Goal: Task Accomplishment & Management: Use online tool/utility

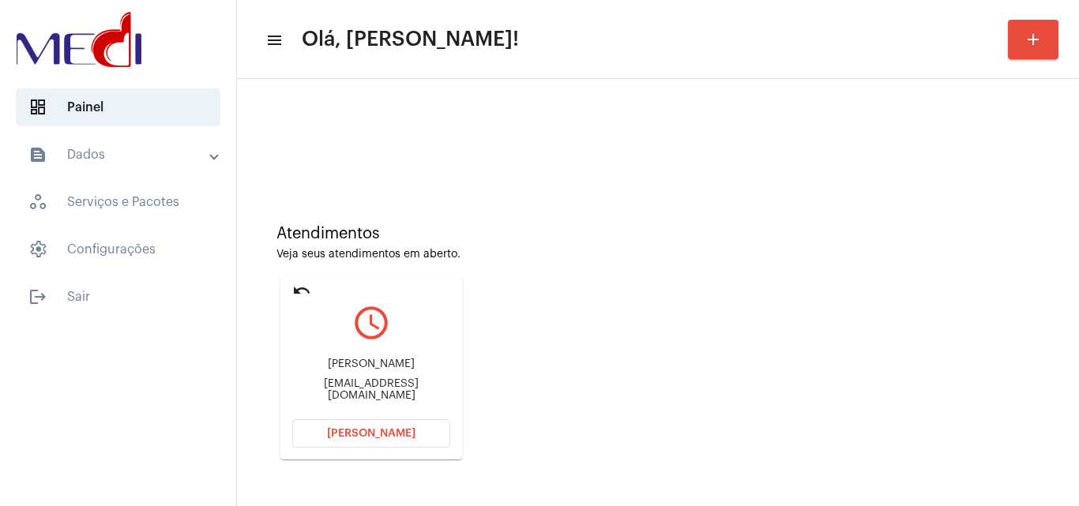
click at [418, 393] on div "[EMAIL_ADDRESS][DOMAIN_NAME]" at bounding box center [371, 390] width 158 height 24
copy mat-card-content "[EMAIL_ADDRESS][DOMAIN_NAME] [PERSON_NAME]"
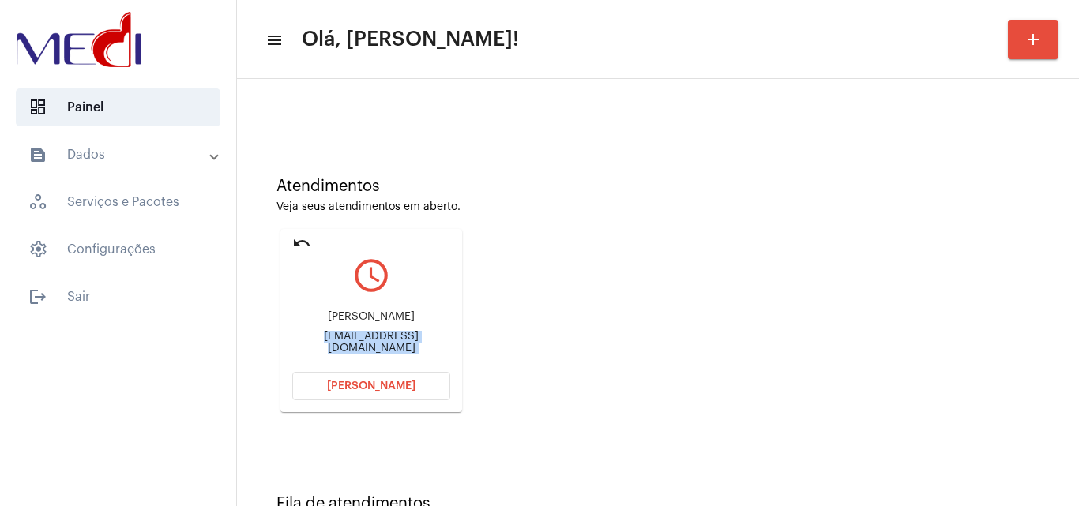
scroll to position [111, 0]
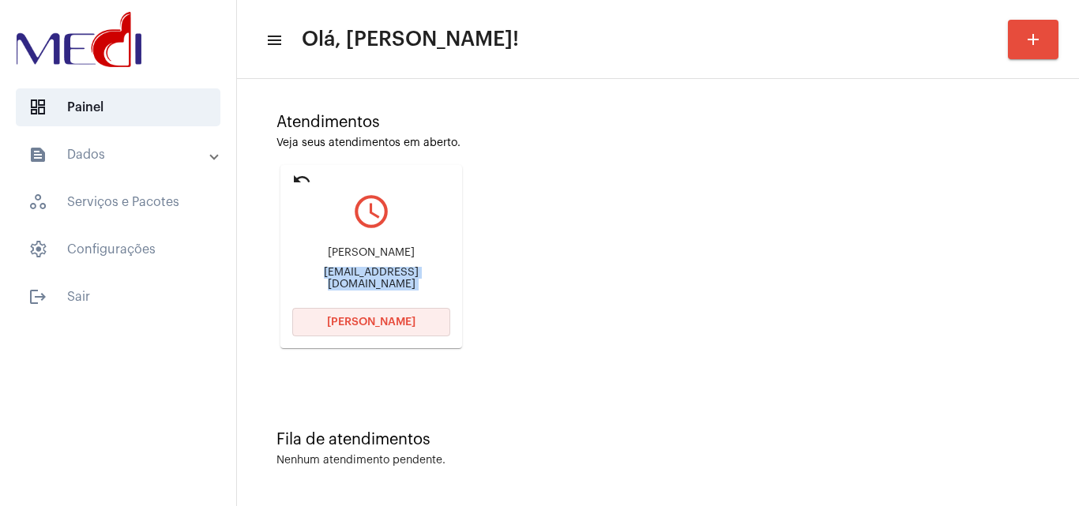
click at [399, 329] on button "[PERSON_NAME]" at bounding box center [371, 322] width 158 height 28
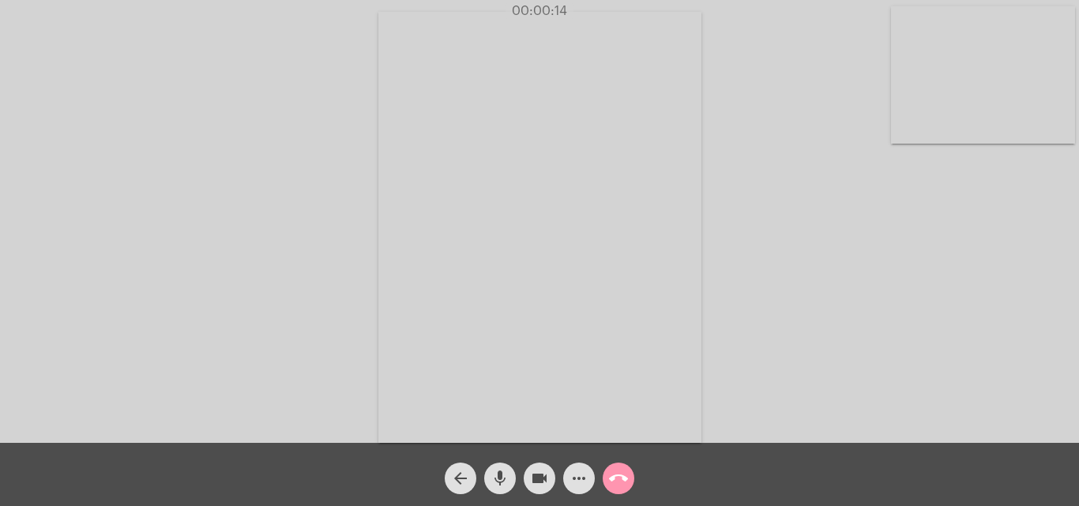
click at [541, 480] on mat-icon "videocam" at bounding box center [539, 478] width 19 height 19
click at [490, 485] on button "mic" at bounding box center [500, 479] width 32 height 32
click at [495, 481] on mat-icon "mic_off" at bounding box center [500, 478] width 19 height 19
click at [495, 481] on mat-icon "mic" at bounding box center [500, 478] width 19 height 19
click at [495, 481] on mat-icon "mic_off" at bounding box center [500, 478] width 19 height 19
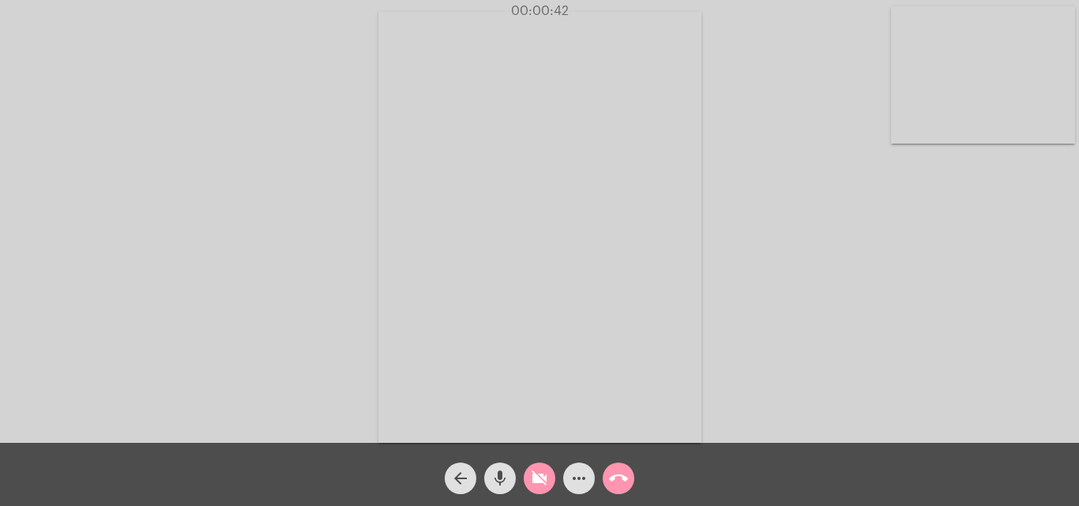
click at [495, 481] on mat-icon "mic" at bounding box center [500, 478] width 19 height 19
click at [488, 476] on button "mic_off" at bounding box center [500, 479] width 32 height 32
click at [499, 480] on mat-icon "mic" at bounding box center [500, 478] width 19 height 19
click at [499, 480] on mat-icon "mic_off" at bounding box center [500, 478] width 19 height 19
click at [537, 476] on mat-icon "videocam_off" at bounding box center [539, 478] width 19 height 19
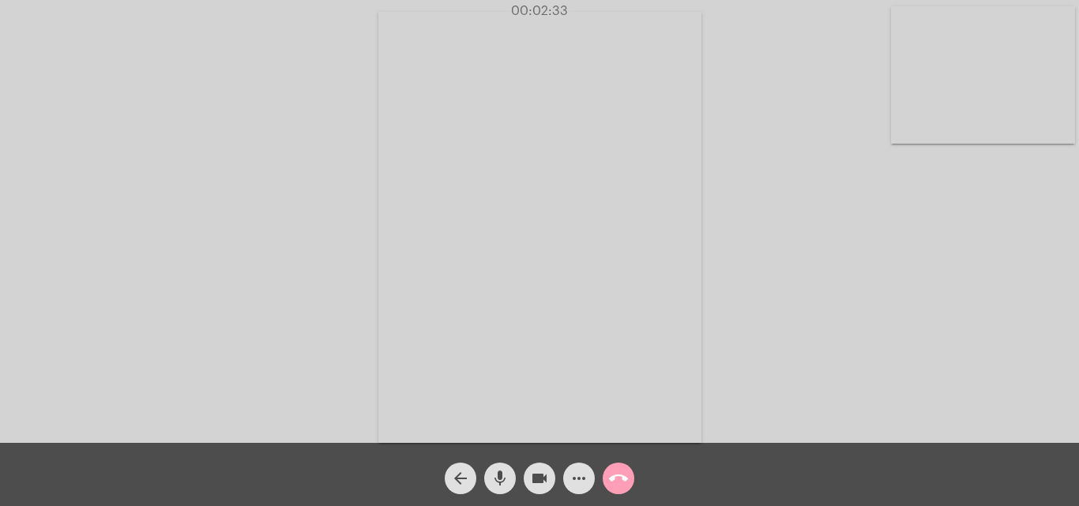
click at [607, 480] on button "call_end" at bounding box center [619, 479] width 32 height 32
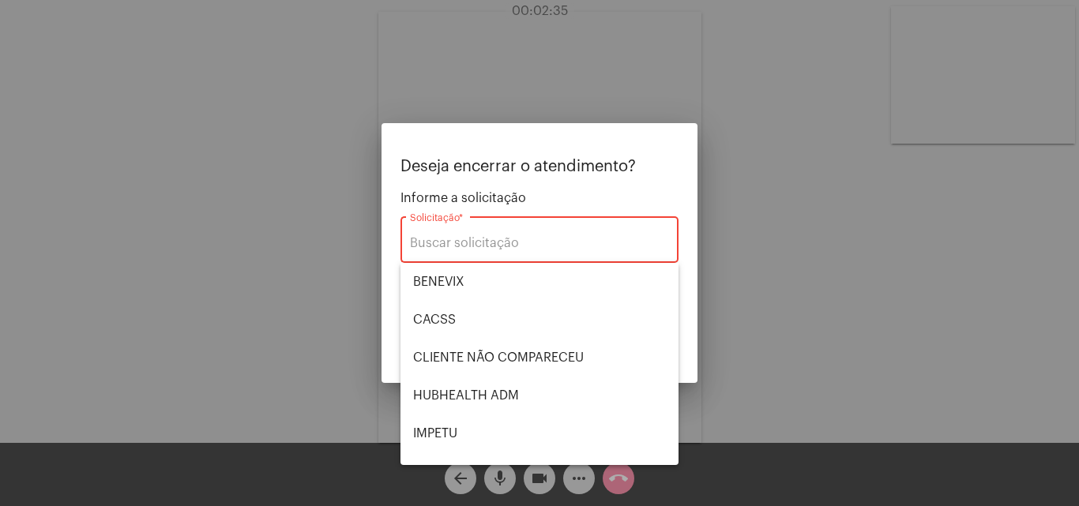
click at [826, 305] on div at bounding box center [539, 253] width 1079 height 506
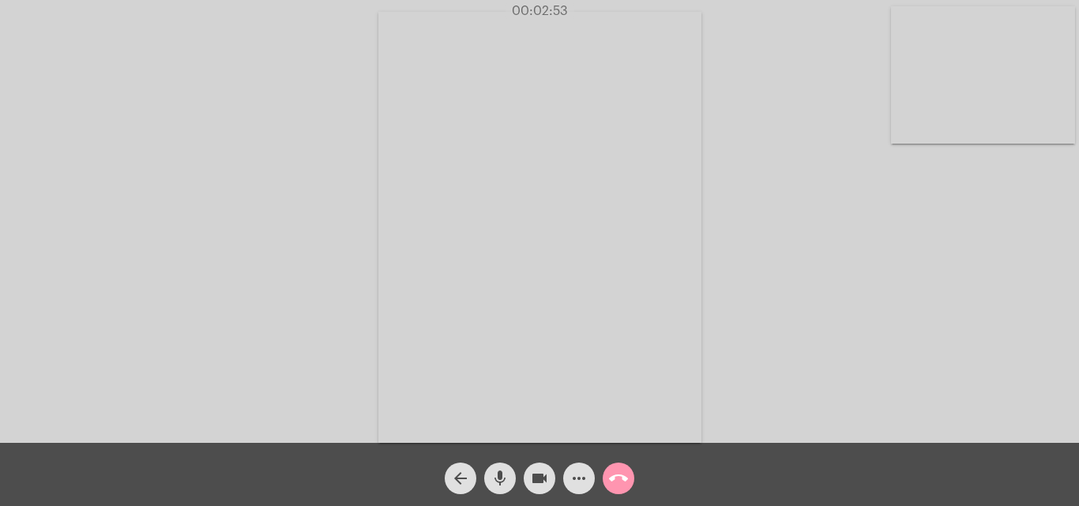
click at [615, 479] on mat-icon "call_end" at bounding box center [618, 478] width 19 height 19
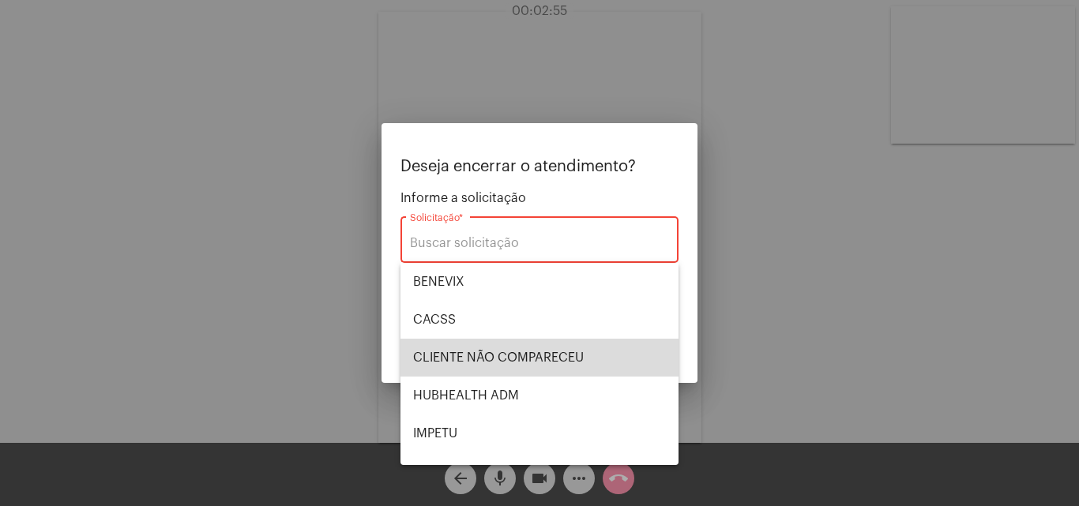
click at [544, 359] on span "CLIENTE NÃO COMPARECEU" at bounding box center [539, 358] width 253 height 38
type input "CLIENTE NÃO COMPARECEU"
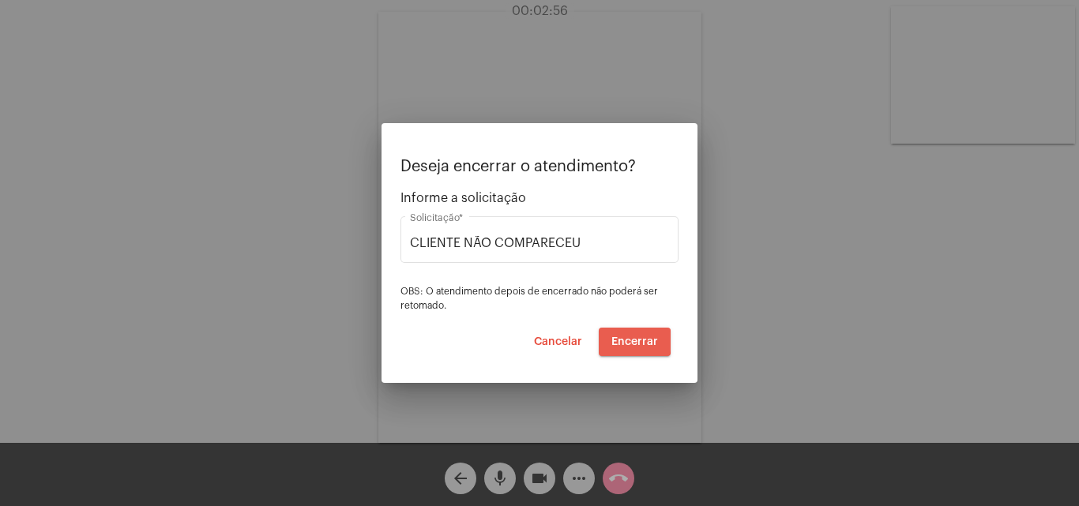
click at [622, 341] on span "Encerrar" at bounding box center [634, 342] width 47 height 11
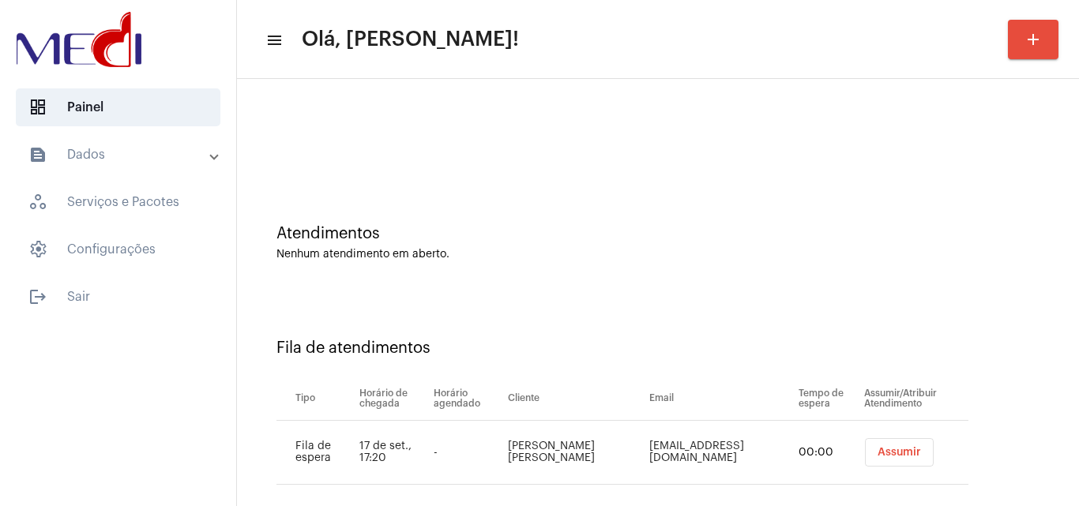
click at [873, 459] on button "Assumir" at bounding box center [899, 452] width 69 height 28
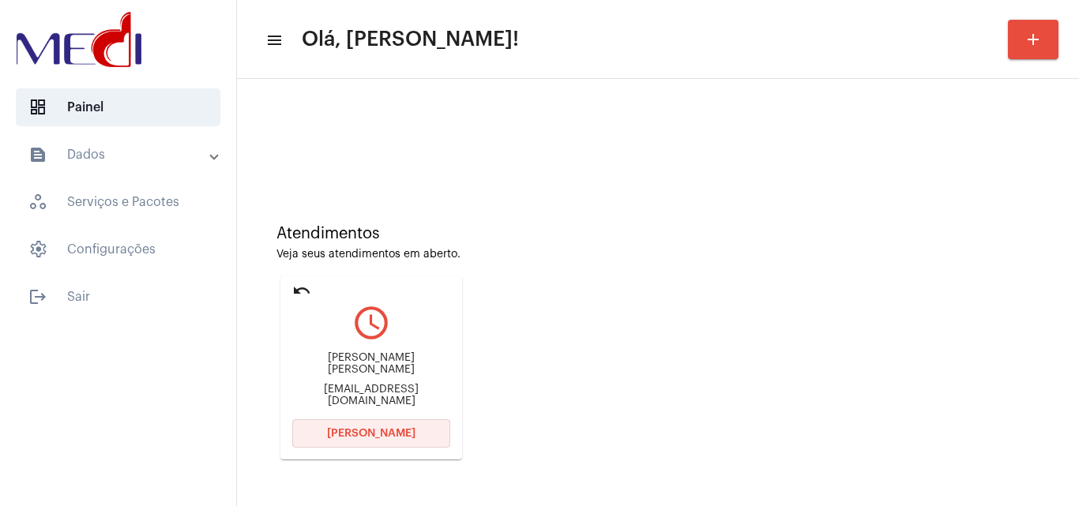
click at [405, 438] on span "[PERSON_NAME]" at bounding box center [371, 433] width 88 height 11
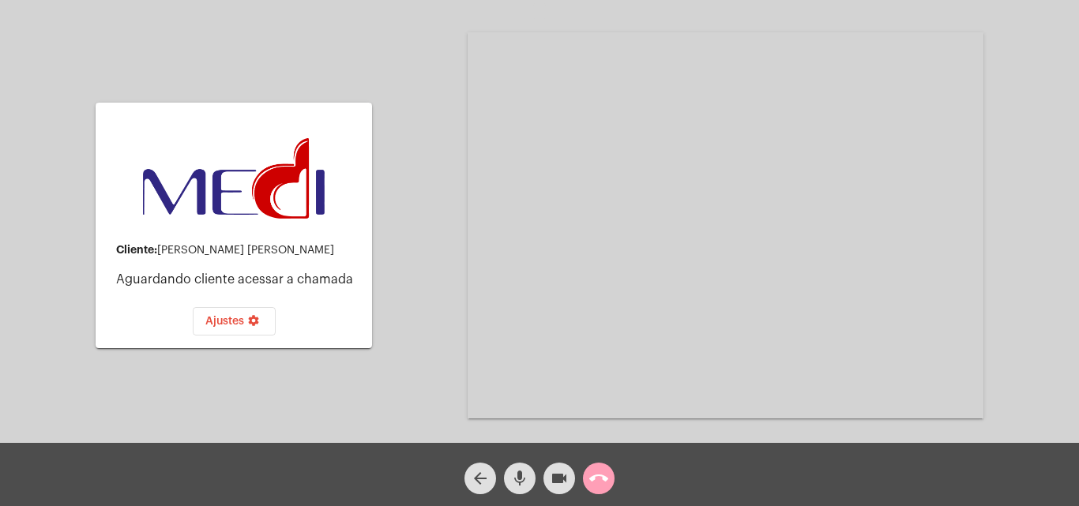
click at [603, 481] on mat-icon "call_end" at bounding box center [598, 478] width 19 height 19
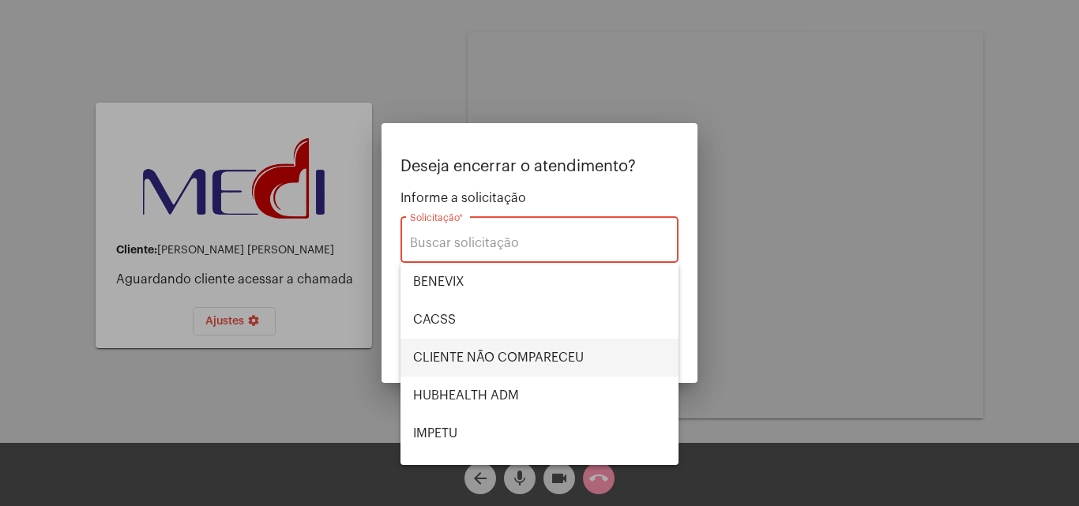
click at [539, 358] on span "CLIENTE NÃO COMPARECEU" at bounding box center [539, 358] width 253 height 38
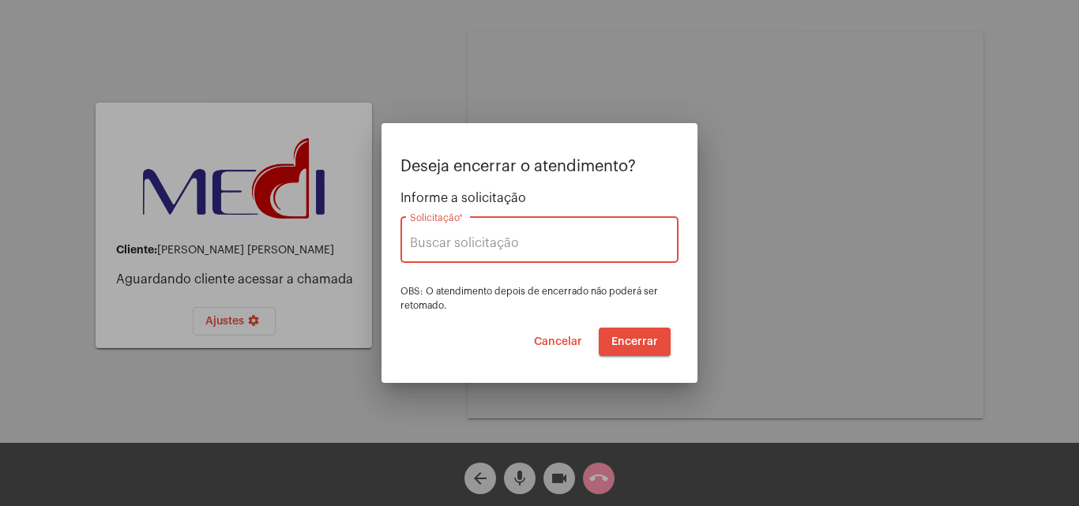
type input "CLIENTE NÃO COMPARECEU"
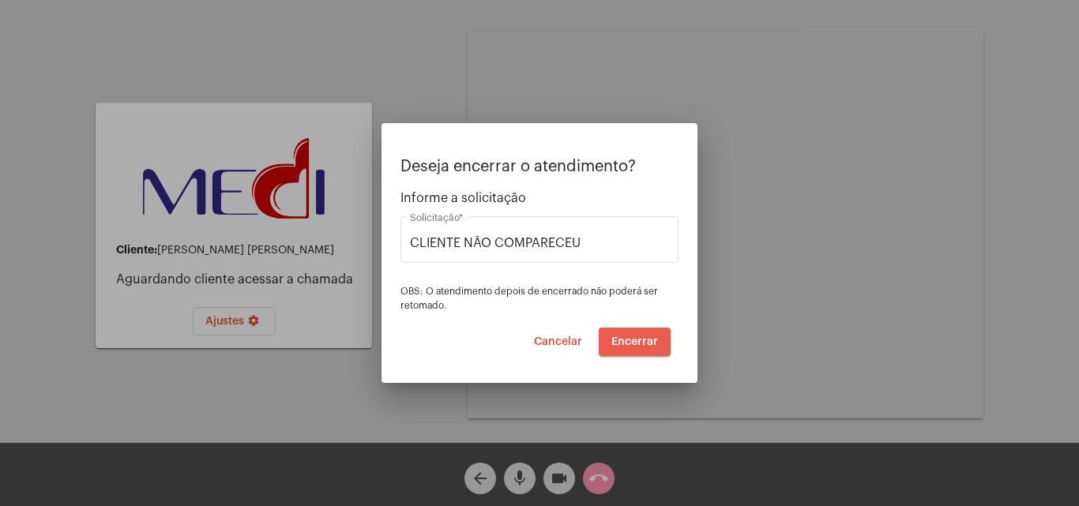
click at [648, 340] on span "Encerrar" at bounding box center [634, 342] width 47 height 11
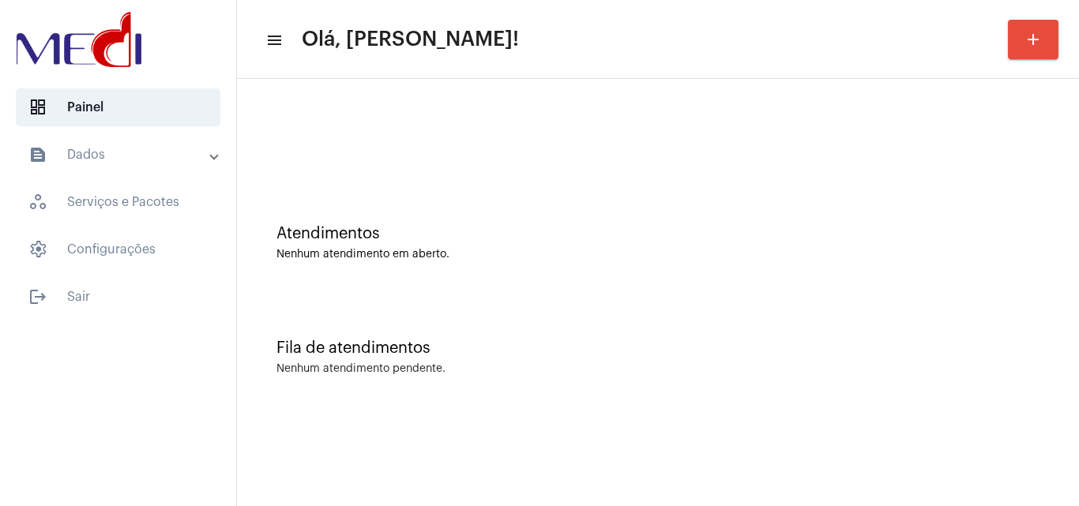
click at [1028, 241] on div "Atendimentos" at bounding box center [657, 233] width 763 height 17
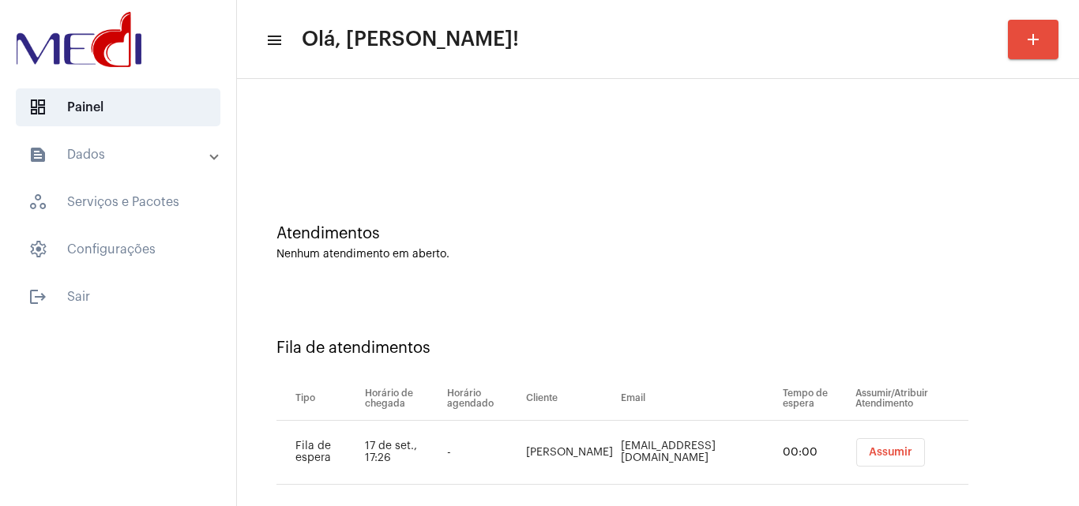
click at [875, 444] on button "Assumir" at bounding box center [890, 452] width 69 height 28
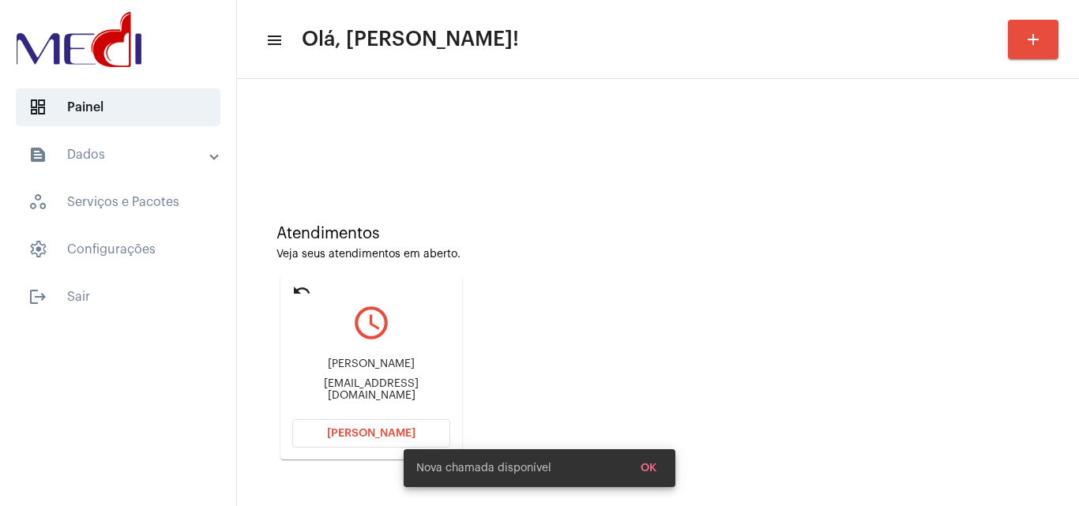
click at [368, 386] on div "analaurapeixoto471@gmail.com" at bounding box center [371, 390] width 158 height 24
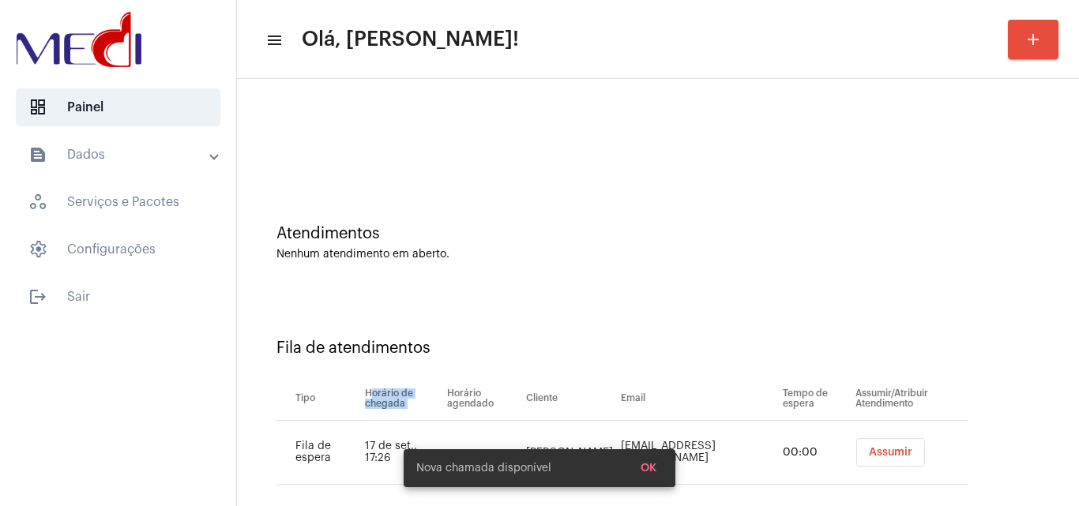
click at [368, 386] on div "Atendimentos Nenhum atendimento em aberto. Fila de atendimentos Tipo Horário de…" at bounding box center [658, 303] width 826 height 433
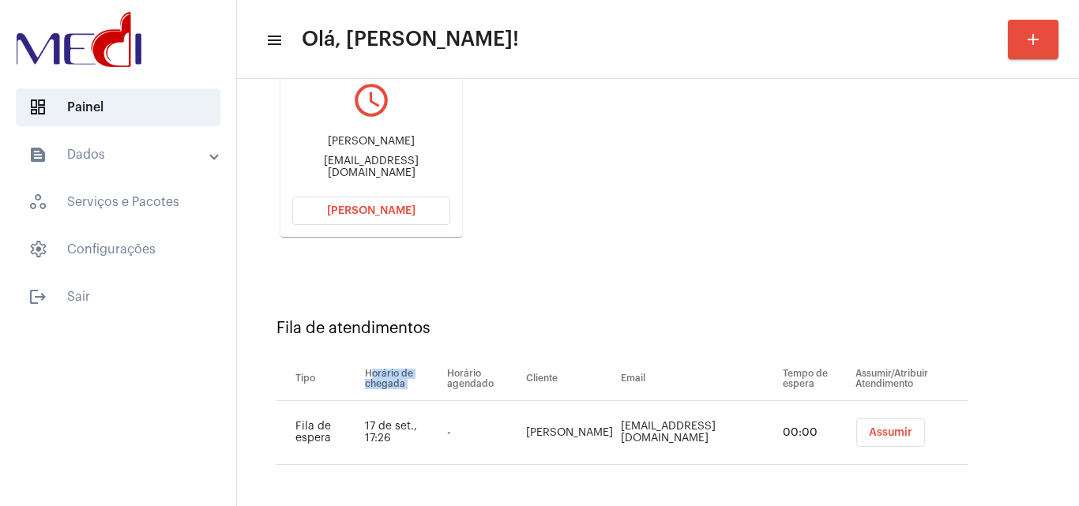
scroll to position [224, 0]
click at [642, 329] on div "Fila de atendimentos" at bounding box center [657, 326] width 763 height 17
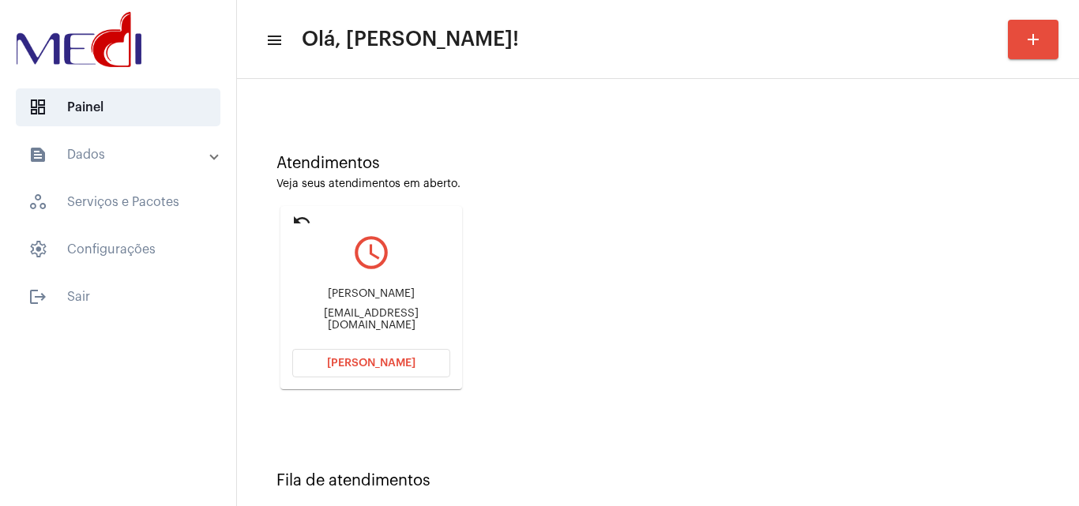
scroll to position [66, 0]
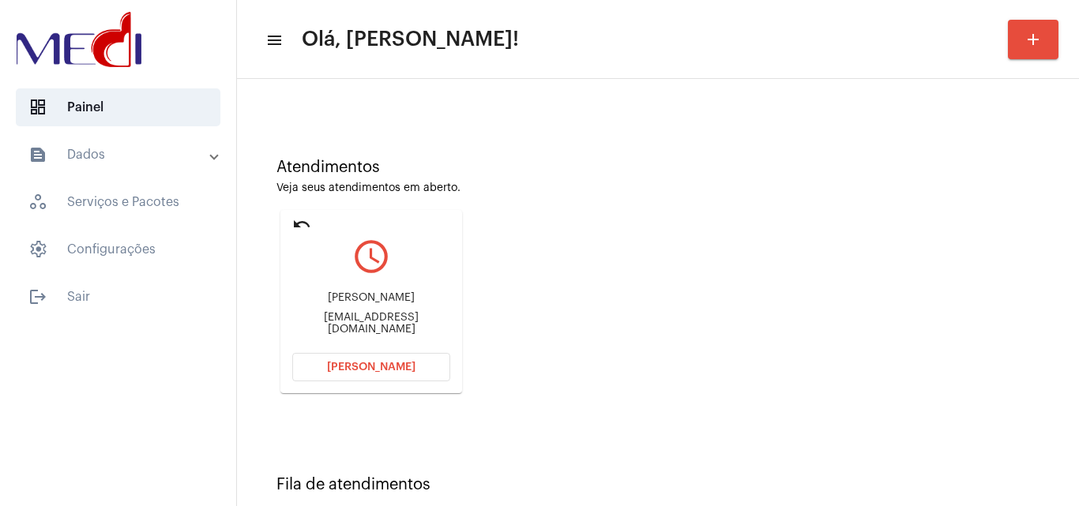
click at [360, 325] on div "analaurapeixoto471@gmail.com" at bounding box center [371, 324] width 158 height 24
copy mat-card-content "analaurapeixoto471@gmail.com Abrir Chamada"
click at [364, 382] on mat-card "undo query_builder Ana Laura analaurapeixoto471@gmail.com Abrir Chamada" at bounding box center [371, 301] width 182 height 183
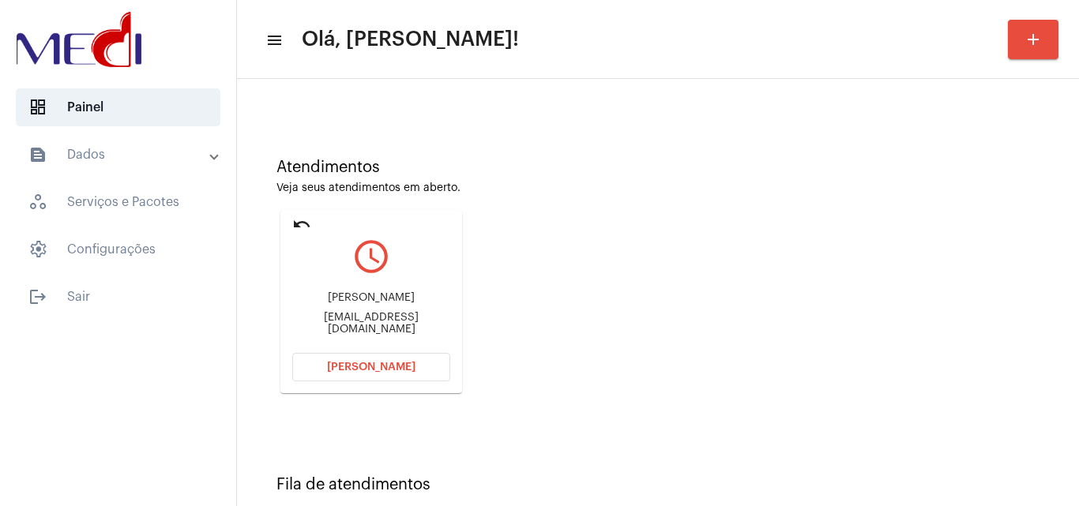
click at [394, 368] on span "Abrir Chamada" at bounding box center [371, 367] width 88 height 11
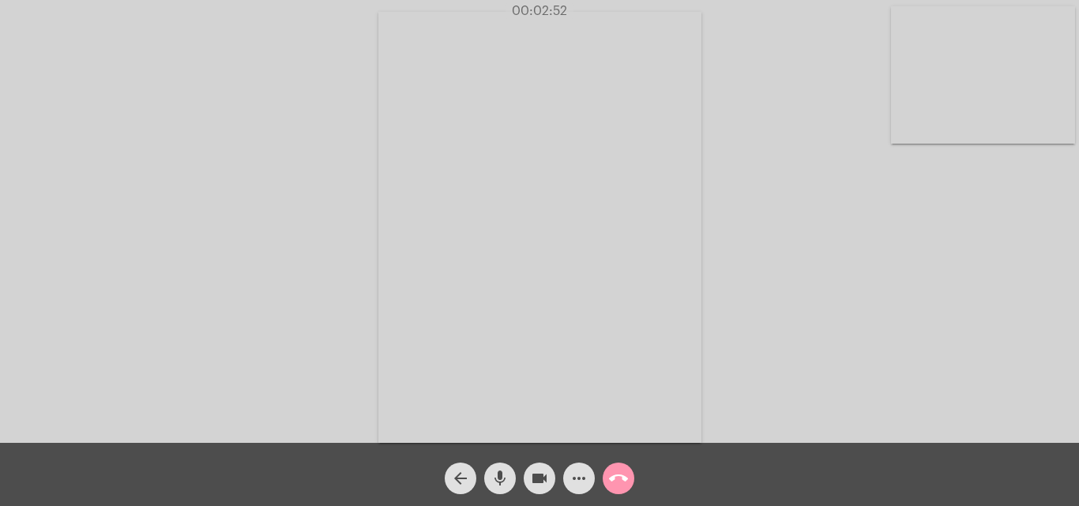
click at [610, 480] on mat-icon "call_end" at bounding box center [618, 478] width 19 height 19
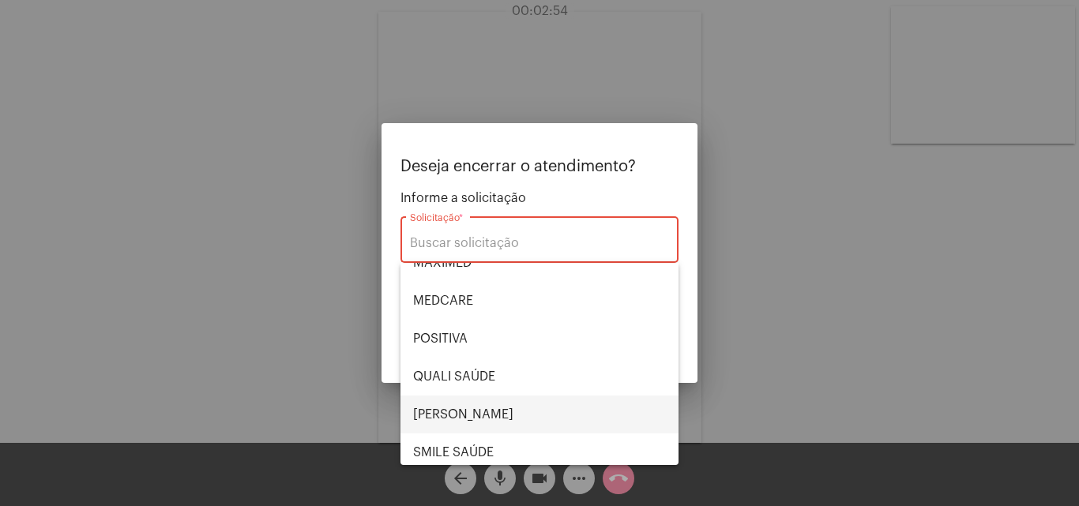
scroll to position [158, 0]
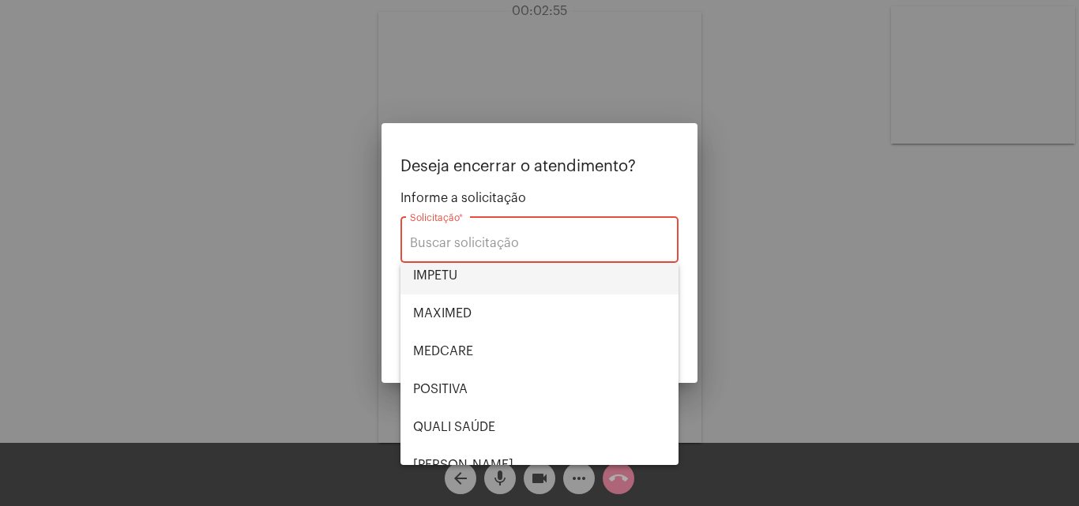
click at [453, 282] on span "IMPETU" at bounding box center [539, 276] width 253 height 38
type input "IMPETU"
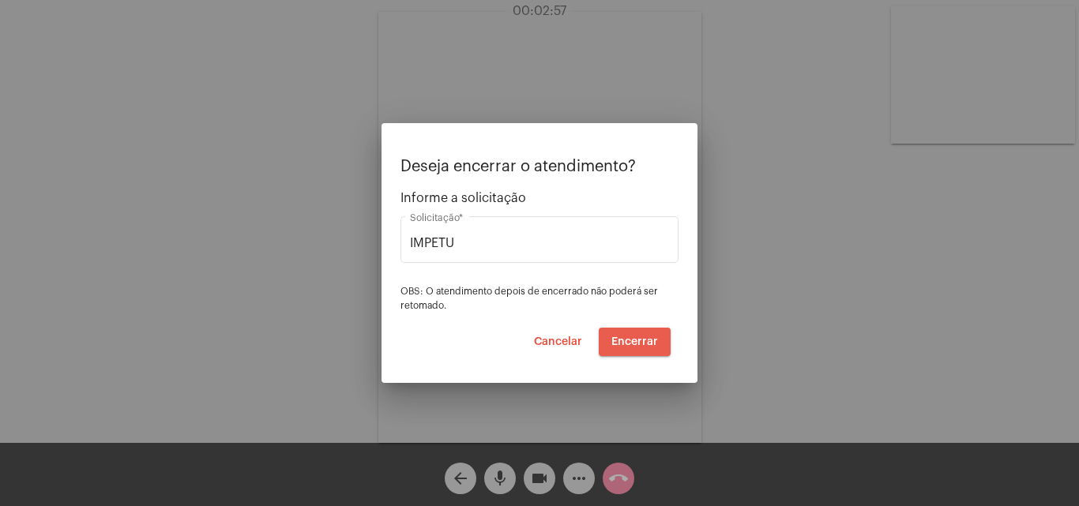
click at [642, 333] on button "Encerrar" at bounding box center [635, 342] width 72 height 28
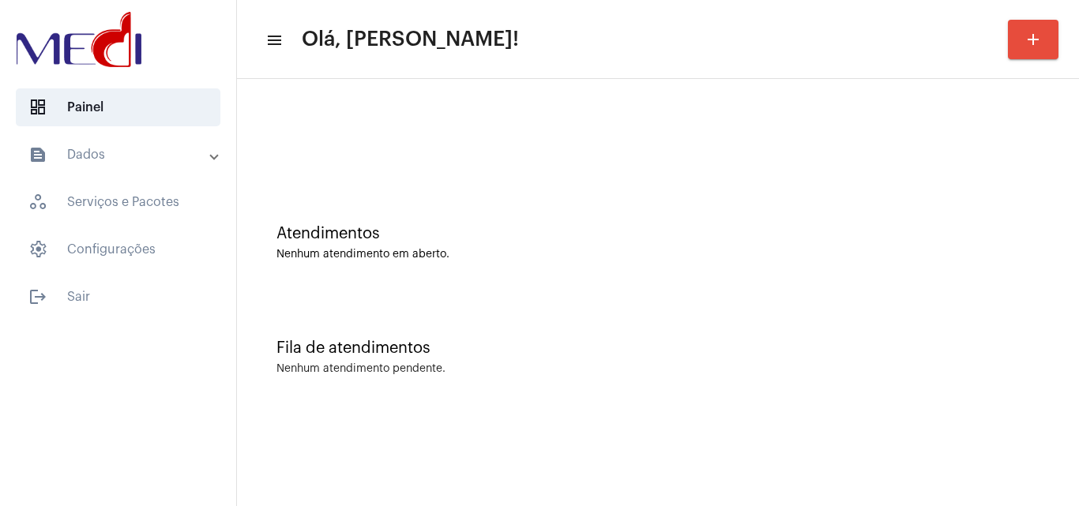
click at [936, 322] on div "Fila de atendimentos Nenhum atendimento pendente." at bounding box center [658, 349] width 826 height 115
click at [1067, 321] on div "Fila de atendimentos Nenhum atendimento pendente." at bounding box center [658, 349] width 826 height 115
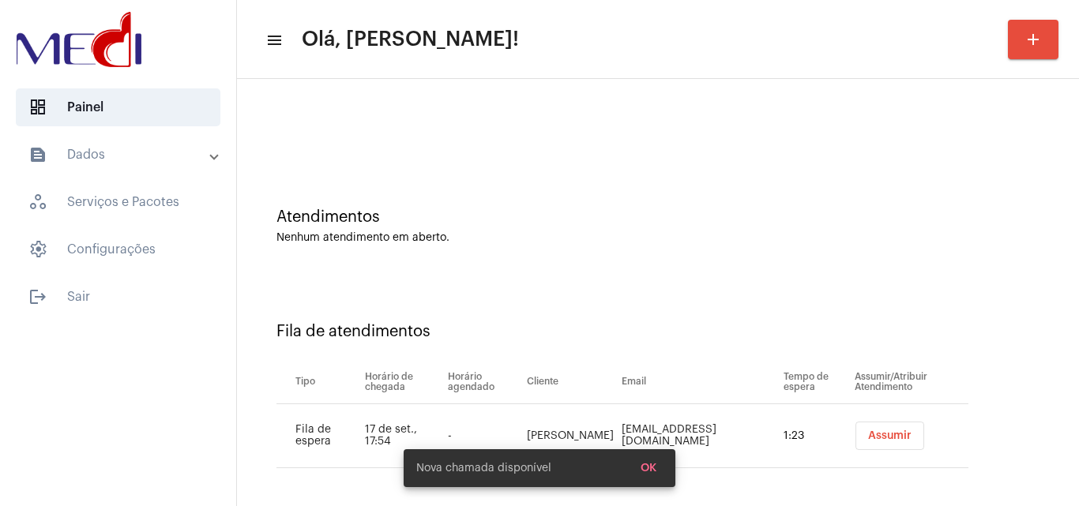
scroll to position [21, 0]
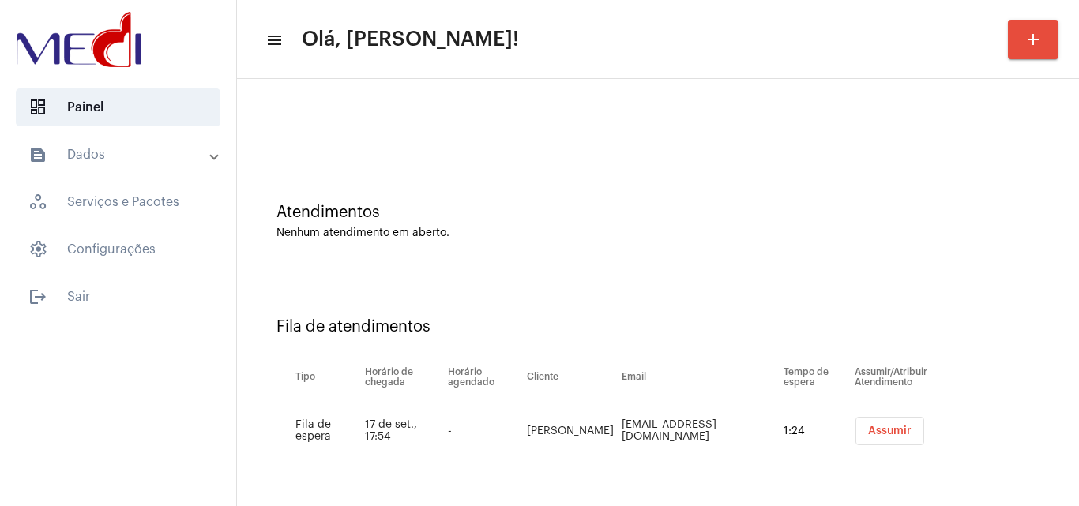
click at [877, 437] on button "Assumir" at bounding box center [890, 431] width 69 height 28
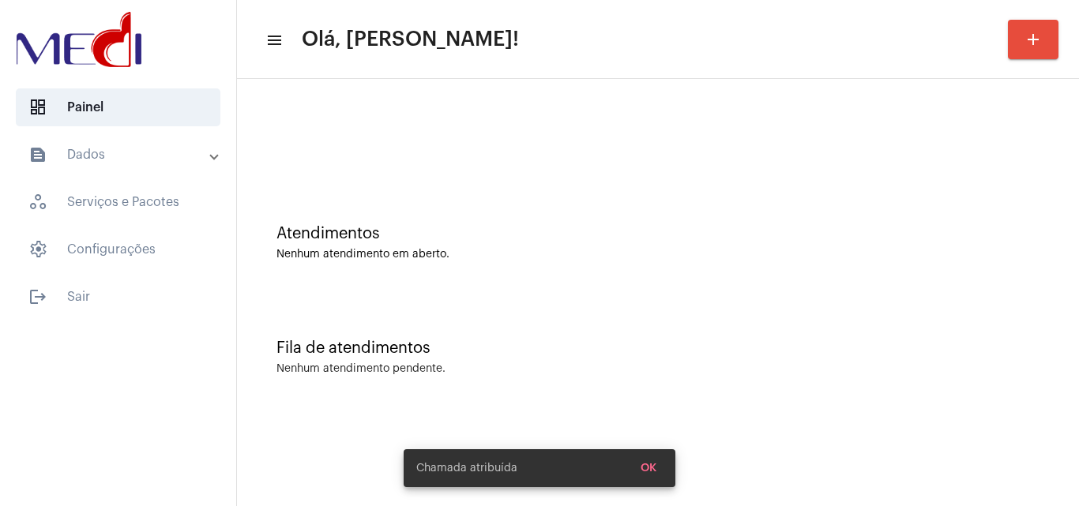
scroll to position [0, 0]
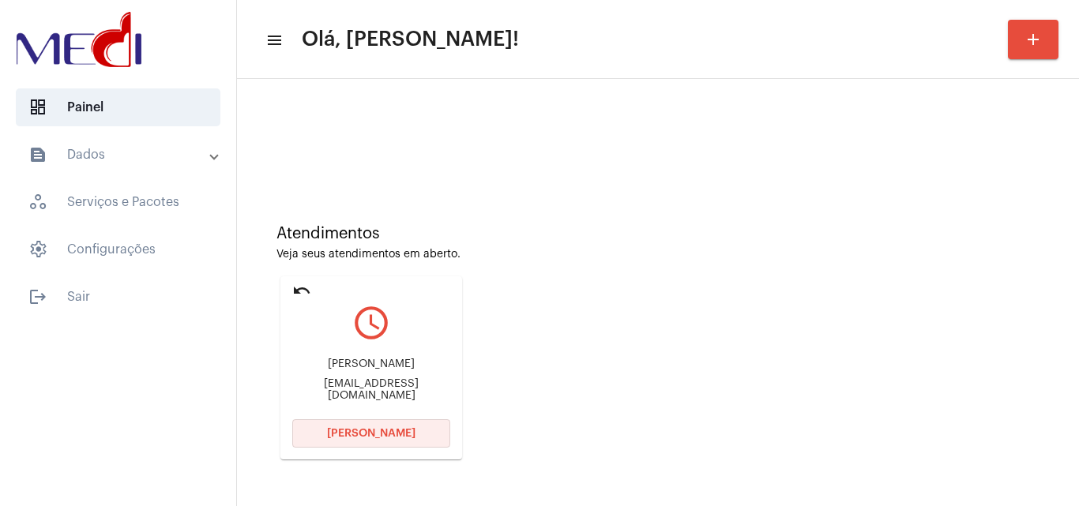
click at [380, 427] on button "[PERSON_NAME]" at bounding box center [371, 433] width 158 height 28
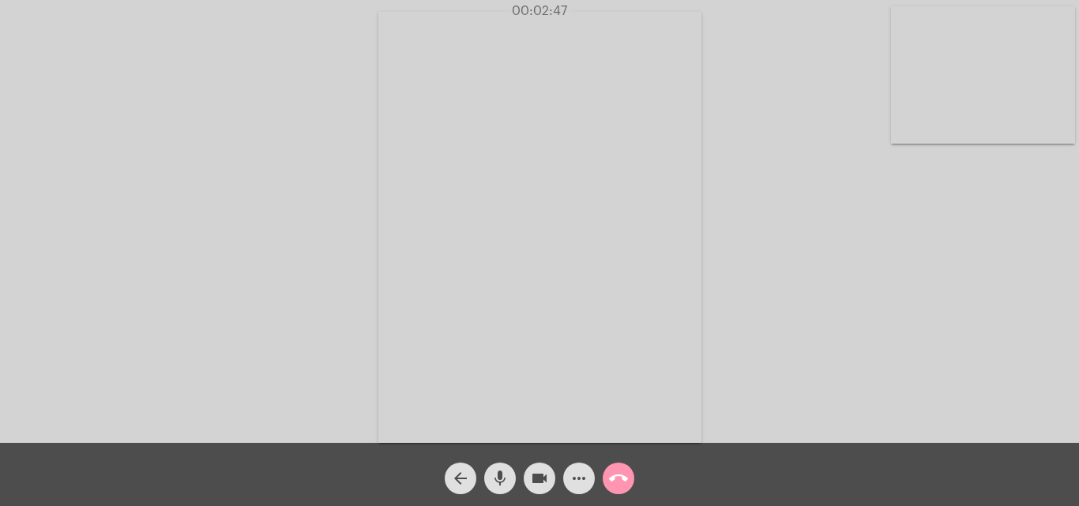
click at [621, 483] on mat-icon "call_end" at bounding box center [618, 478] width 19 height 19
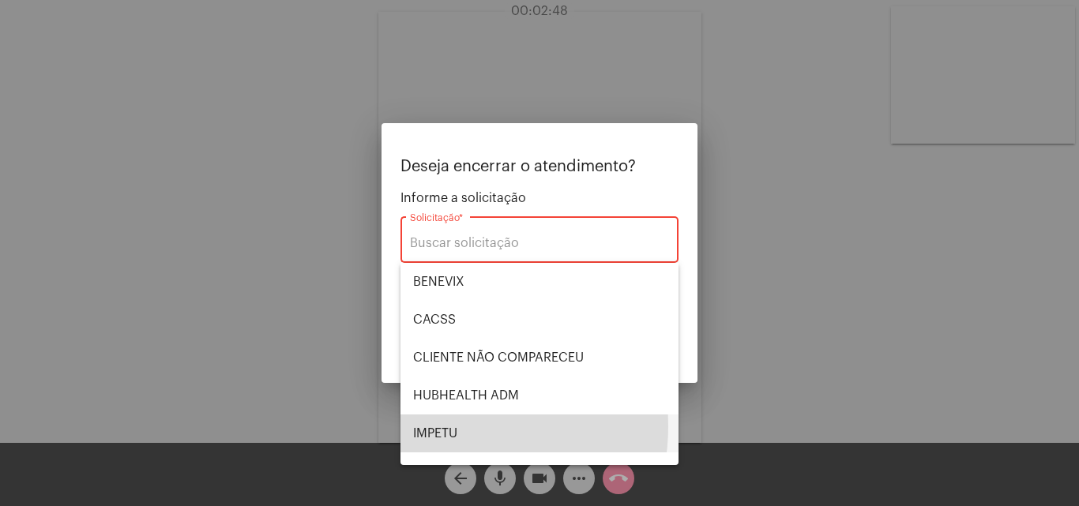
click at [443, 427] on span "IMPETU" at bounding box center [539, 434] width 253 height 38
type input "IMPETU"
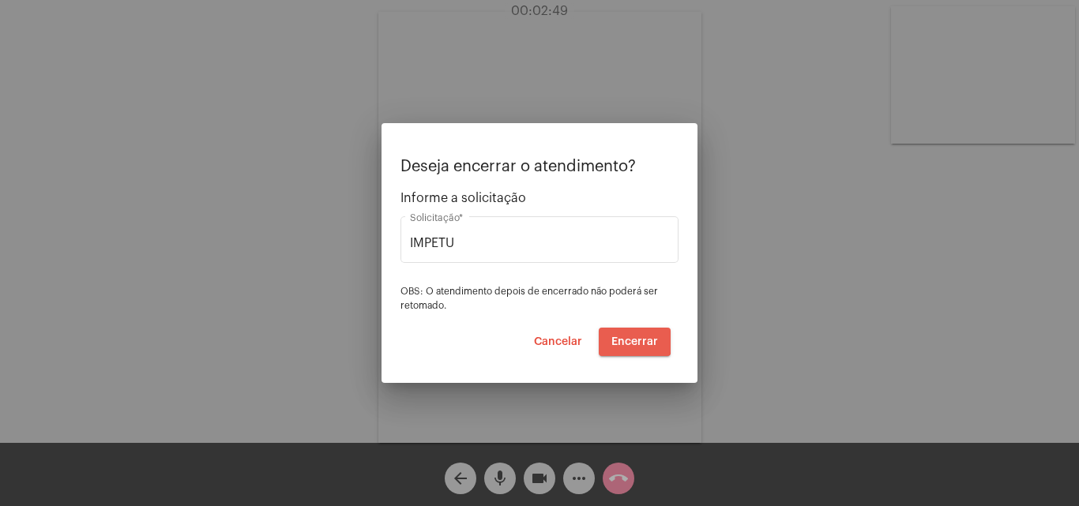
click at [630, 337] on span "Encerrar" at bounding box center [634, 342] width 47 height 11
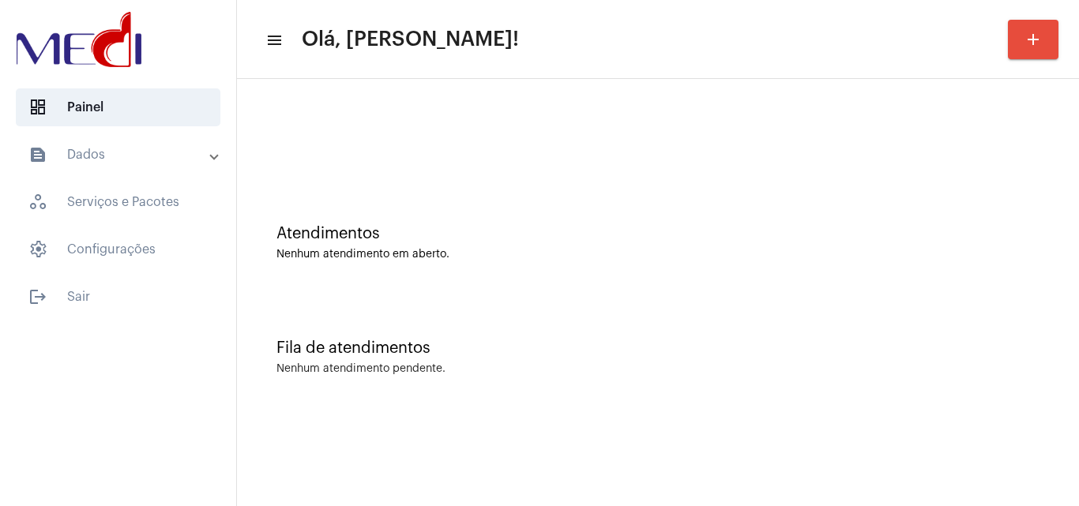
click at [1059, 307] on div "Fila de atendimentos Nenhum atendimento pendente." at bounding box center [658, 349] width 826 height 115
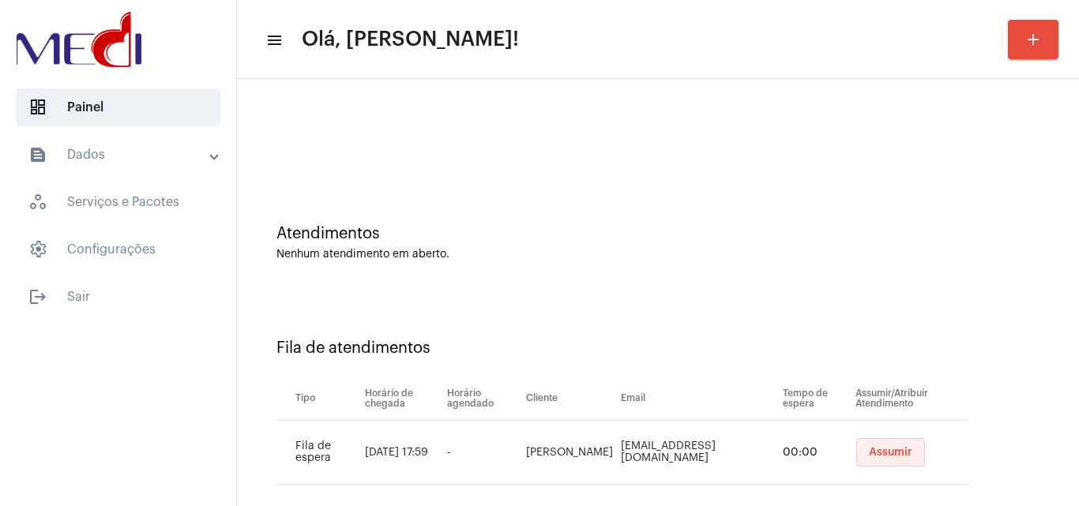
click at [868, 441] on button "Assumir" at bounding box center [890, 452] width 69 height 28
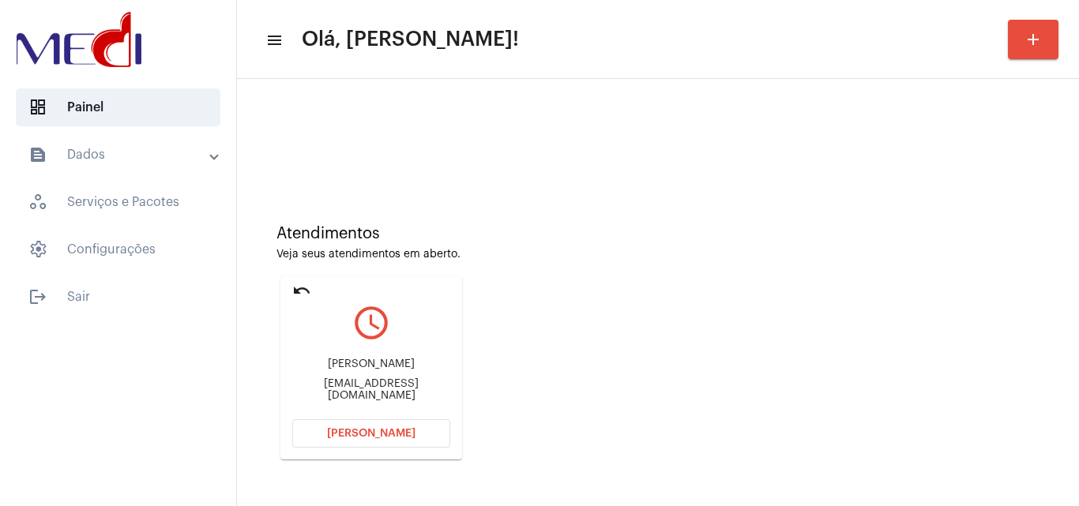
click at [1024, 301] on div "Atendimentos Veja seus atendimentos em aberto. undo query_builder Ana Paula dos…" at bounding box center [658, 337] width 826 height 318
click at [402, 382] on div "Ana Paula dos Santos anapdosantoos@gmail.com" at bounding box center [371, 379] width 158 height 71
copy mat-card-content "anapdosantoos@gmail.com Abrir Chamada"
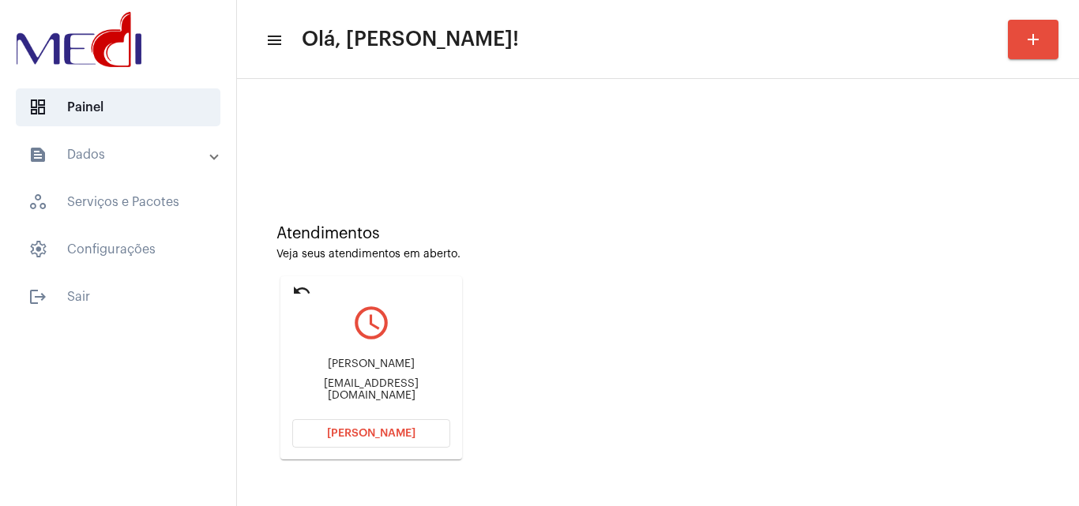
click at [346, 435] on span "[PERSON_NAME]" at bounding box center [371, 433] width 88 height 11
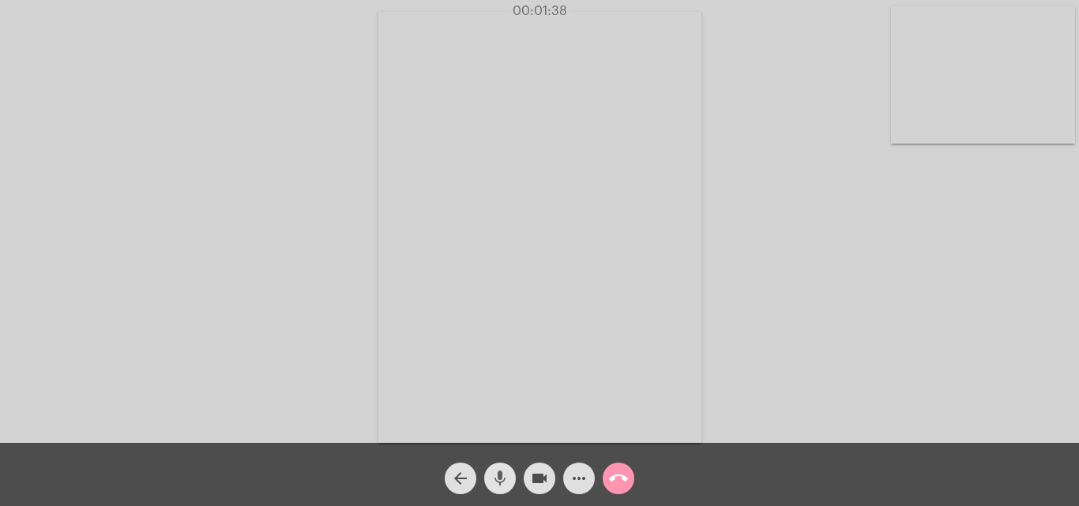
click at [498, 481] on mat-icon "mic" at bounding box center [500, 478] width 19 height 19
click at [498, 481] on mat-icon "mic_off" at bounding box center [500, 478] width 19 height 19
click at [615, 478] on mat-icon "call_end" at bounding box center [618, 478] width 19 height 19
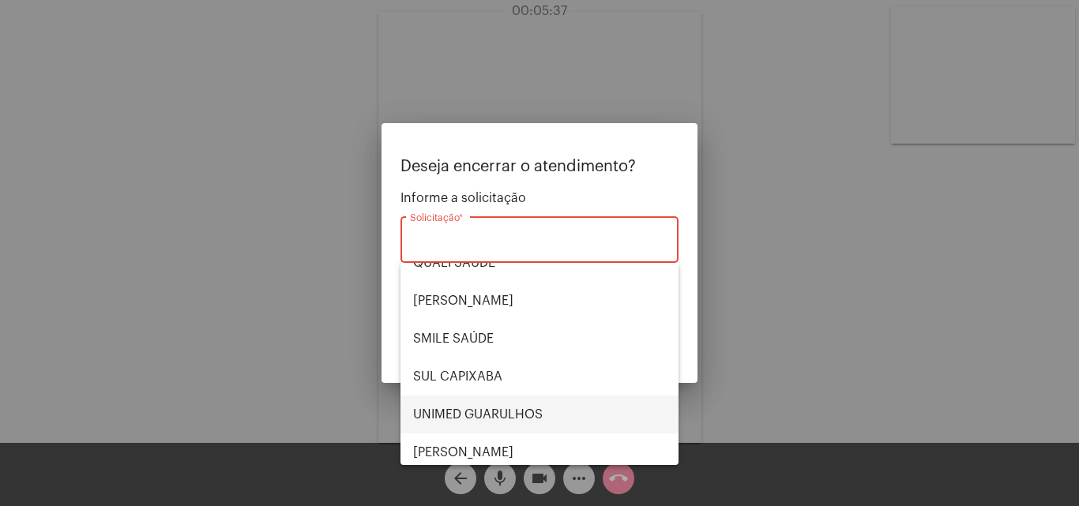
scroll to position [329, 0]
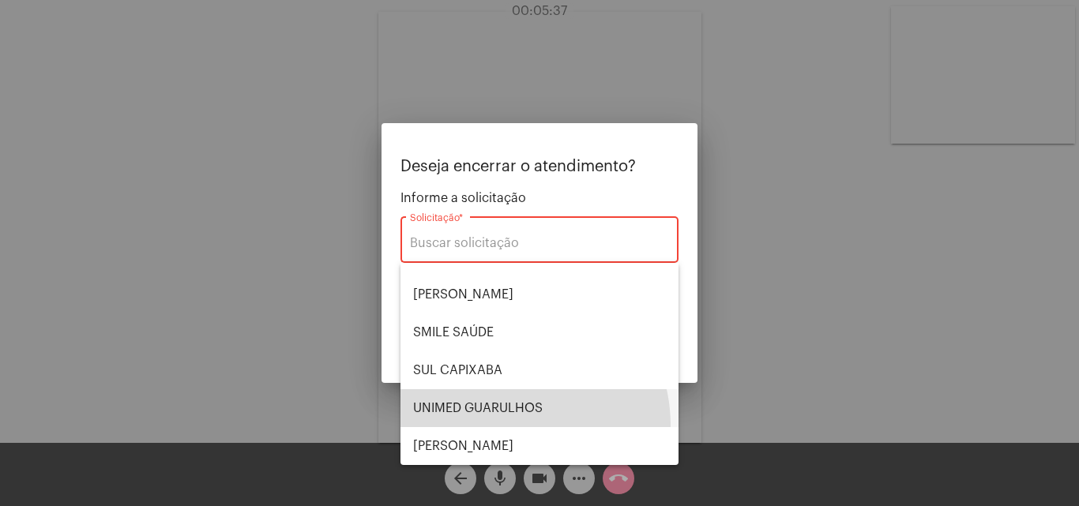
click at [502, 426] on span "UNIMED GUARULHOS" at bounding box center [539, 408] width 253 height 38
type input "UNIMED GUARULHOS"
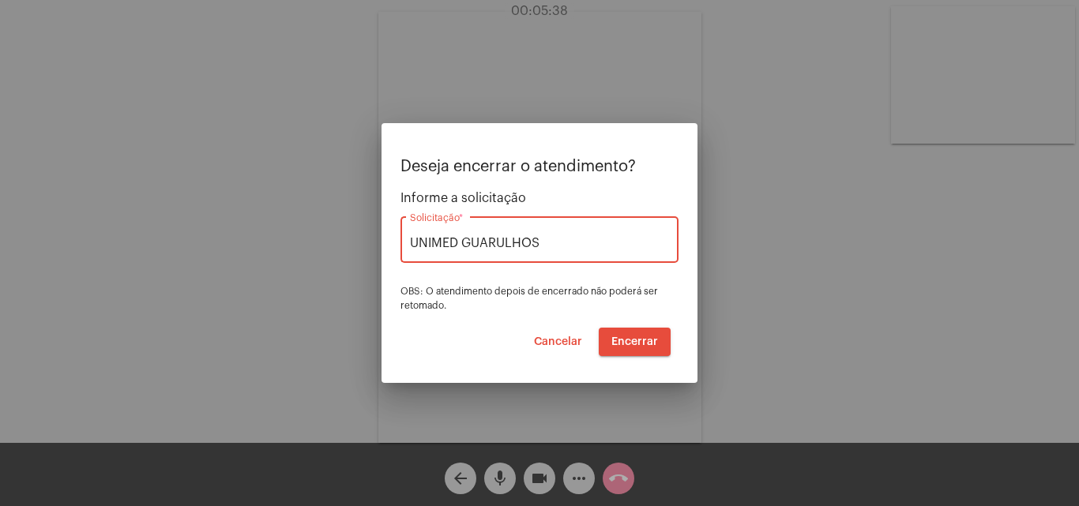
click at [574, 234] on div "UNIMED GUARULHOS Solicitação *" at bounding box center [539, 238] width 259 height 50
drag, startPoint x: 567, startPoint y: 246, endPoint x: 395, endPoint y: 245, distance: 172.2
click at [395, 245] on mat-dialog-container "Deseja encerrar o atendimento? Informe a solicitação UNIMED GUARULHOS Solicitaç…" at bounding box center [540, 253] width 316 height 260
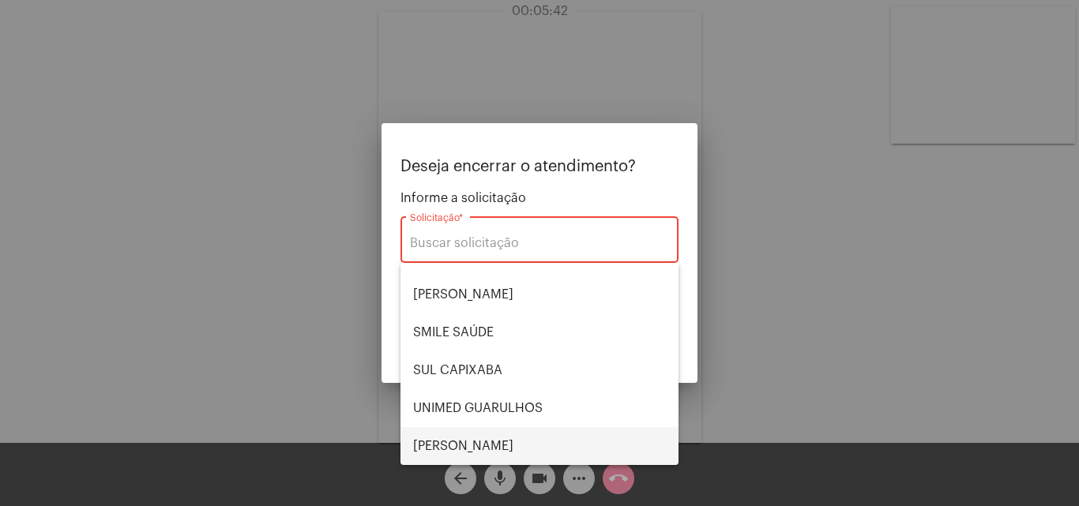
click at [477, 437] on span "VERA CRUZ" at bounding box center [539, 446] width 253 height 38
type input "VERA CRUZ"
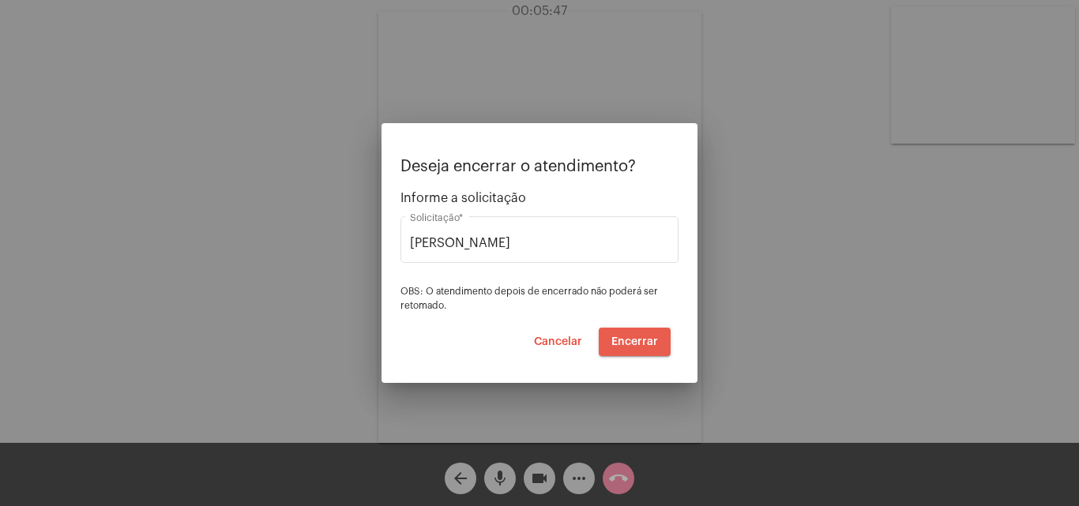
click at [655, 339] on span "Encerrar" at bounding box center [634, 342] width 47 height 11
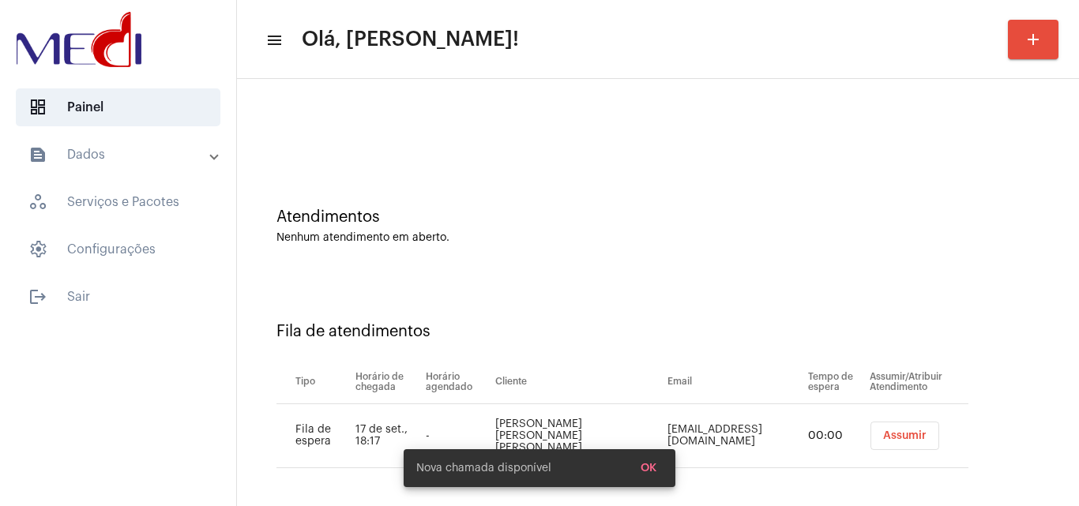
scroll to position [21, 0]
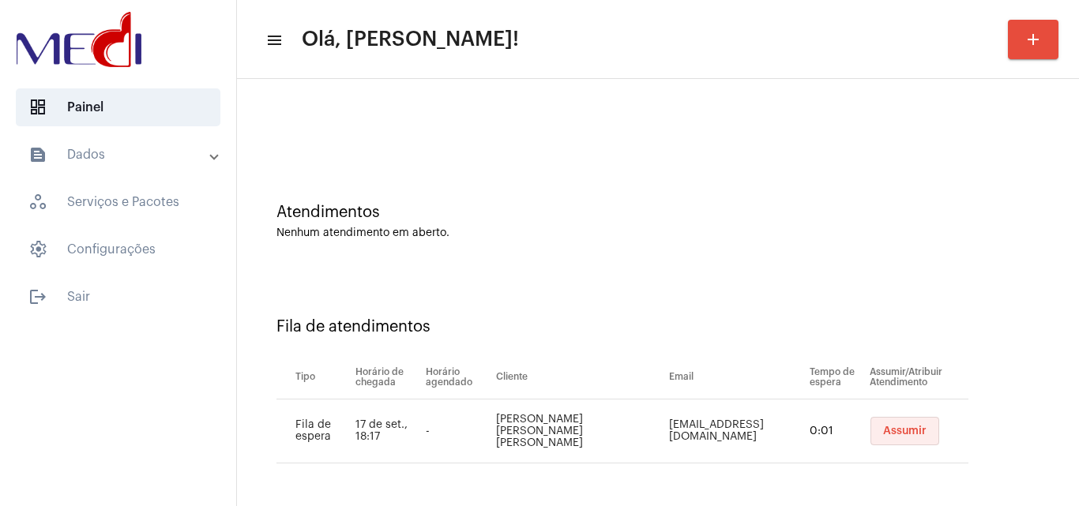
click at [901, 432] on span "Assumir" at bounding box center [904, 431] width 43 height 11
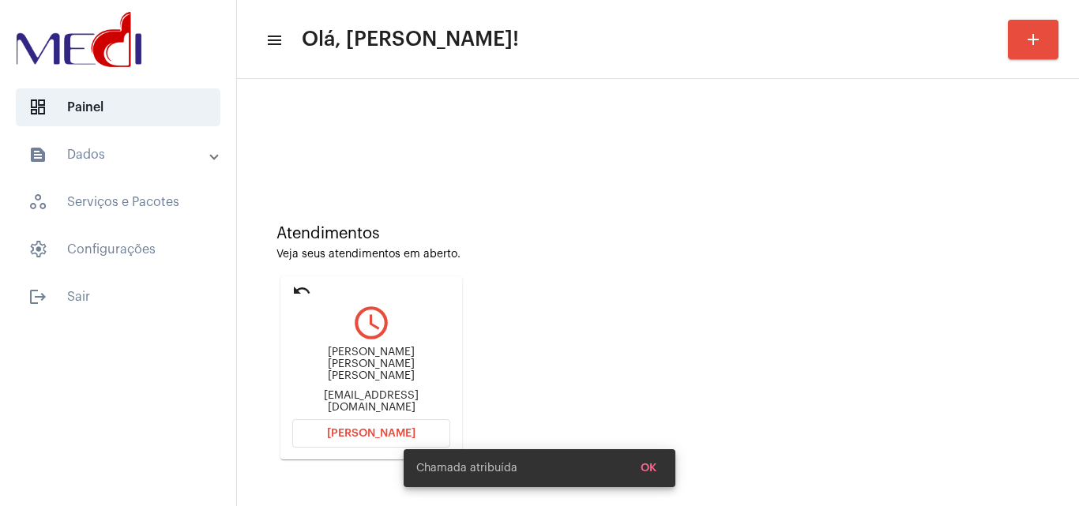
click at [383, 387] on div "Marcella Mello de Moraes Guerra Tavares marcellamguerra@yahoo.com.br" at bounding box center [371, 379] width 158 height 71
copy mat-card-content "marcellamguerra@yahoo.com.br Abrir Chamada"
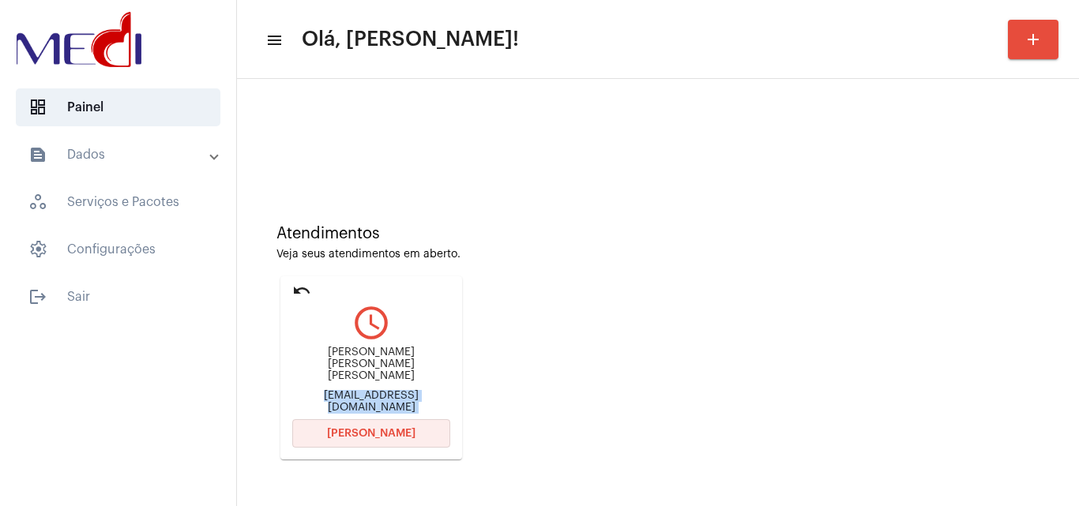
click at [385, 442] on button "[PERSON_NAME]" at bounding box center [371, 433] width 158 height 28
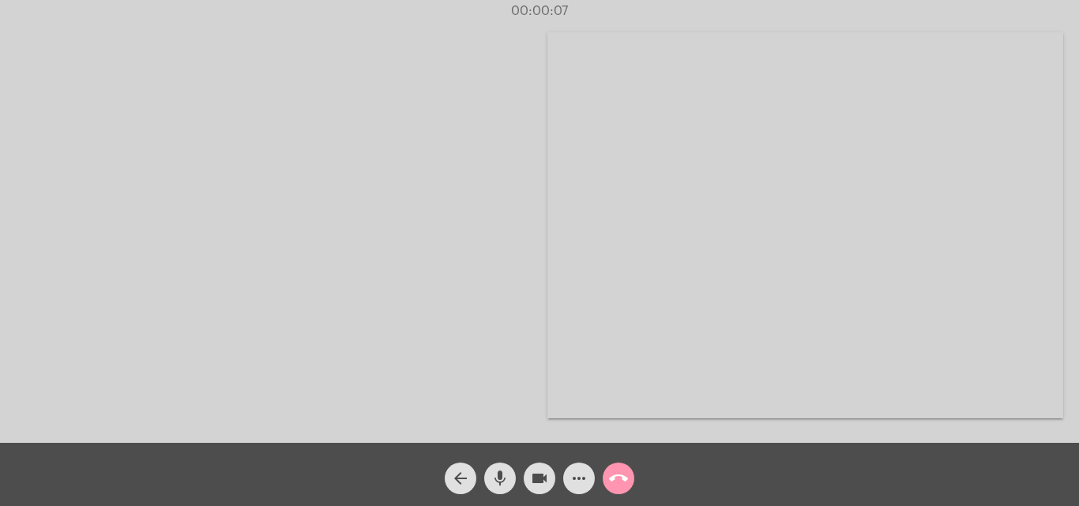
click at [565, 479] on button "more_horiz" at bounding box center [579, 479] width 32 height 32
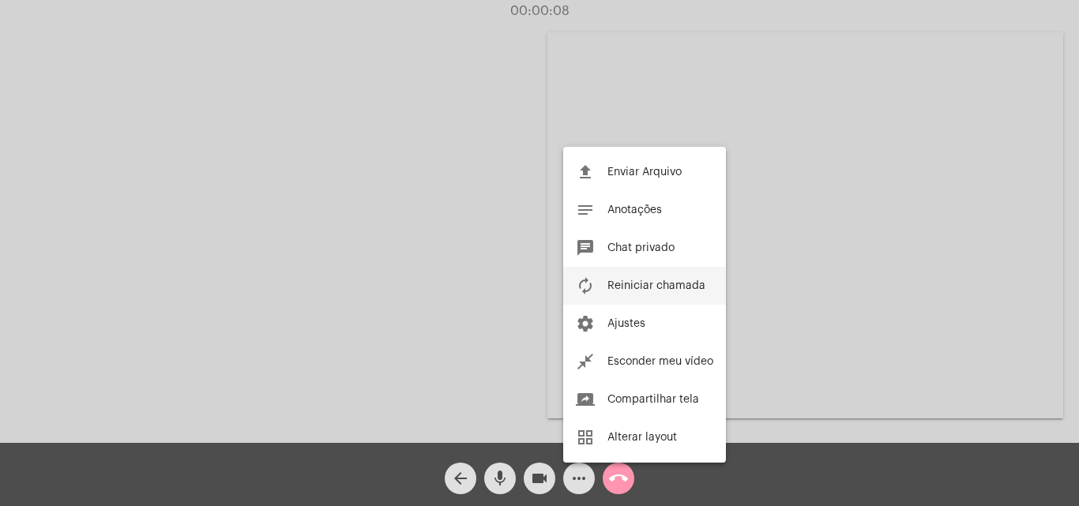
click at [635, 284] on span "Reiniciar chamada" at bounding box center [656, 285] width 98 height 11
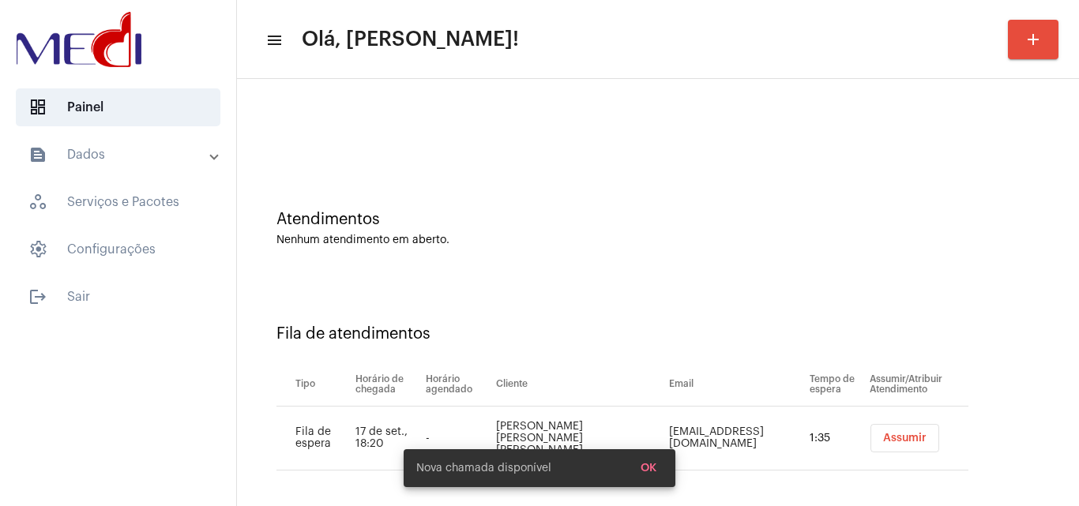
scroll to position [21, 0]
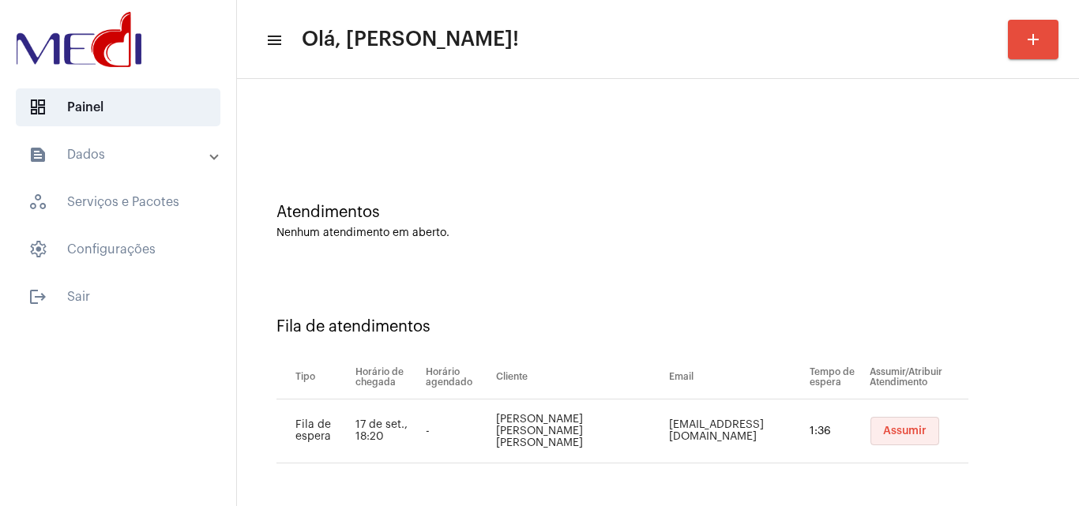
click at [891, 438] on button "Assumir" at bounding box center [905, 431] width 69 height 28
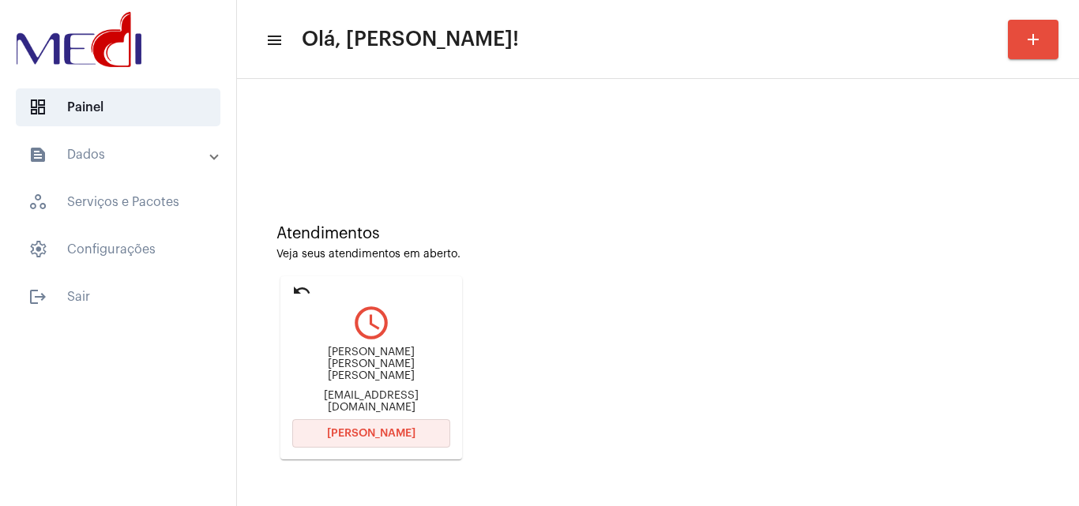
click at [363, 440] on button "[PERSON_NAME]" at bounding box center [371, 433] width 158 height 28
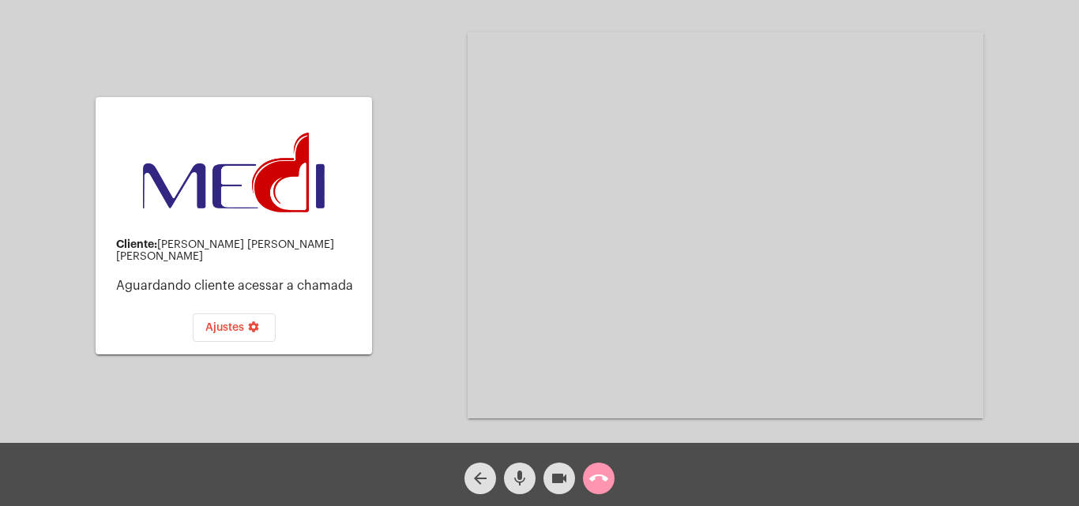
click at [603, 480] on mat-icon "call_end" at bounding box center [598, 478] width 19 height 19
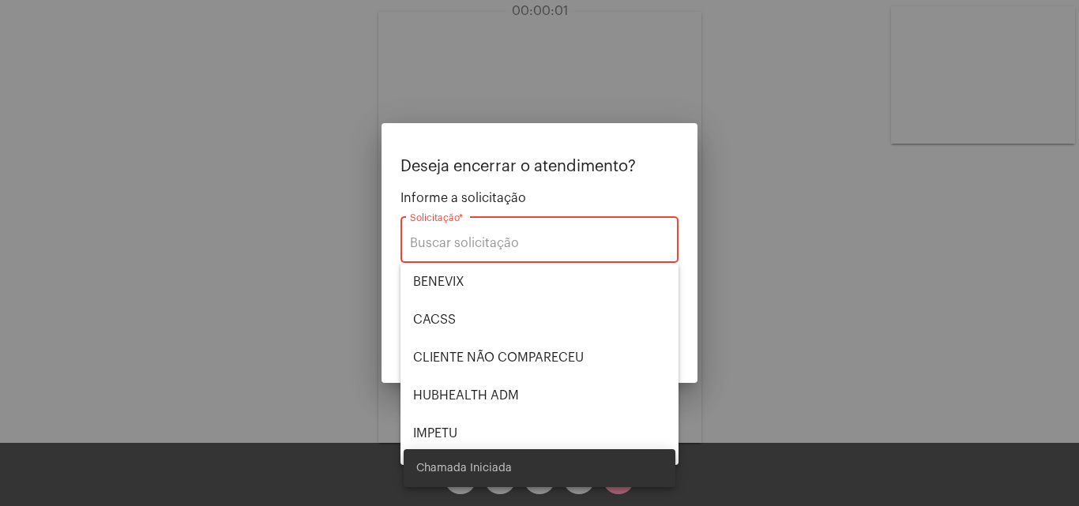
click at [950, 352] on div at bounding box center [539, 253] width 1079 height 506
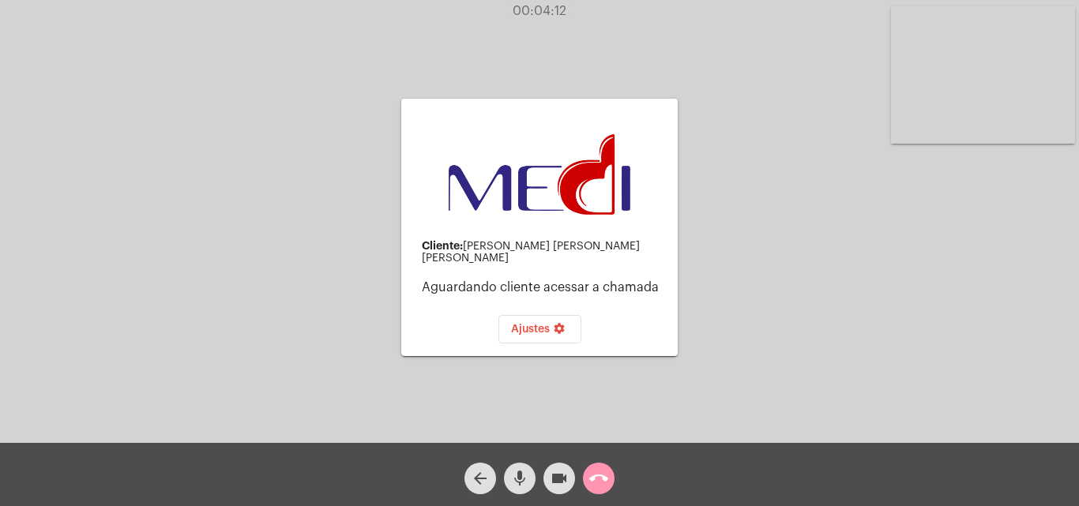
click at [513, 480] on mat-icon "mic" at bounding box center [519, 478] width 19 height 19
click at [586, 476] on button "call_end" at bounding box center [599, 479] width 32 height 32
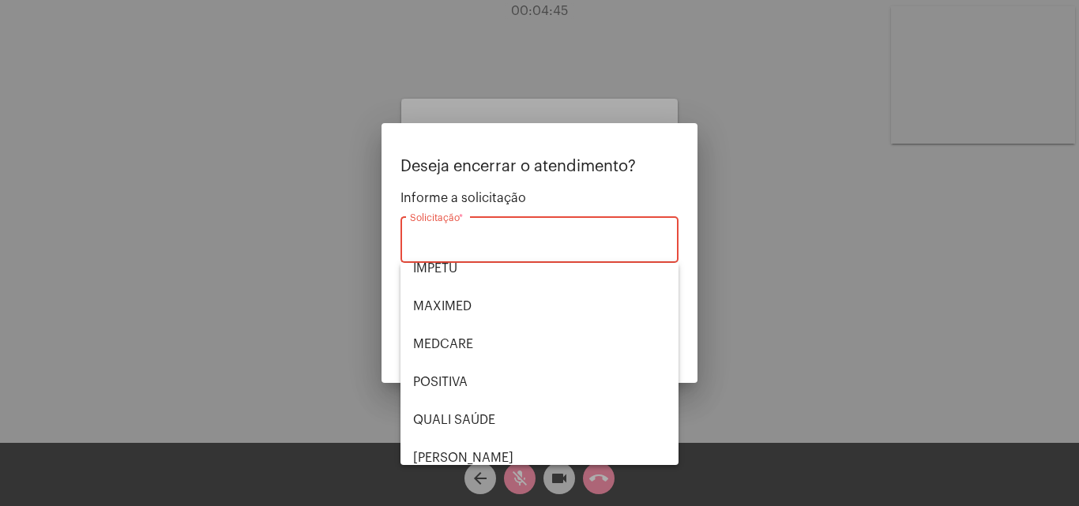
scroll to position [158, 0]
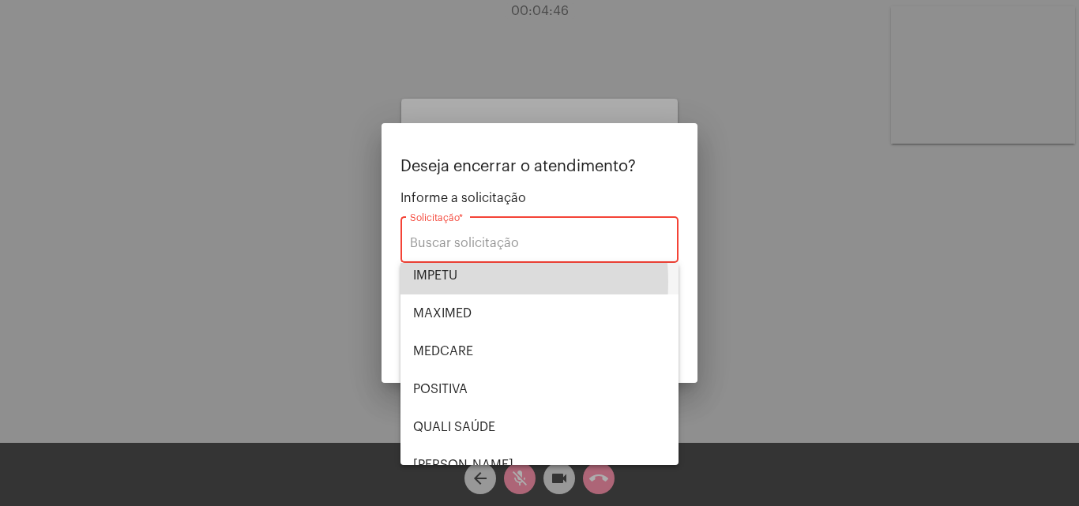
click at [446, 282] on span "IMPETU" at bounding box center [539, 276] width 253 height 38
type input "IMPETU"
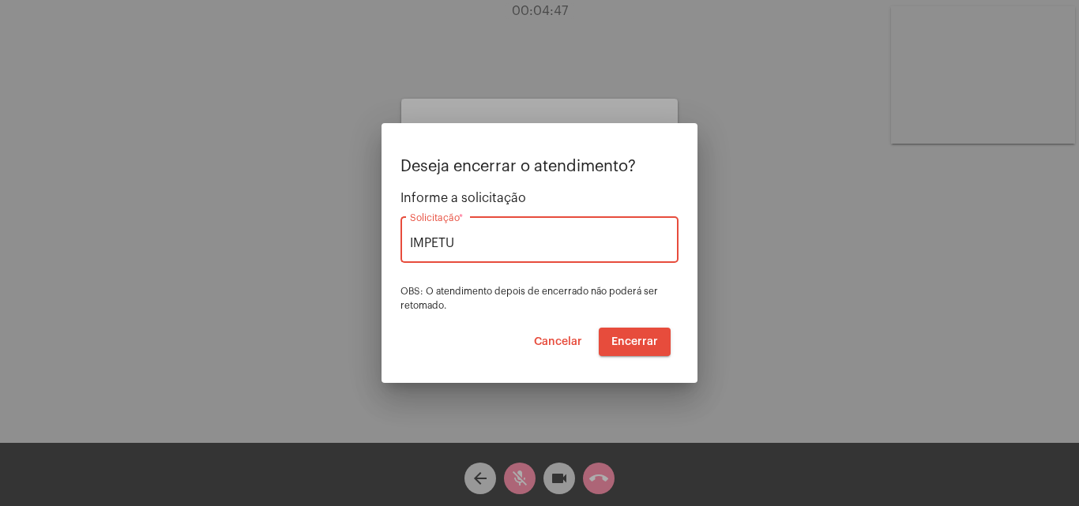
click at [655, 330] on button "Encerrar" at bounding box center [635, 342] width 72 height 28
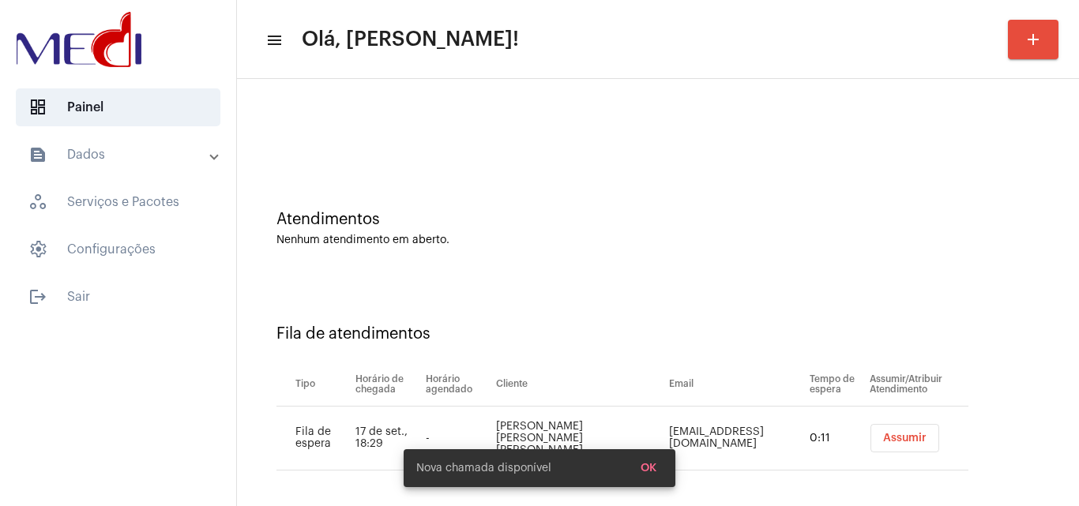
scroll to position [21, 0]
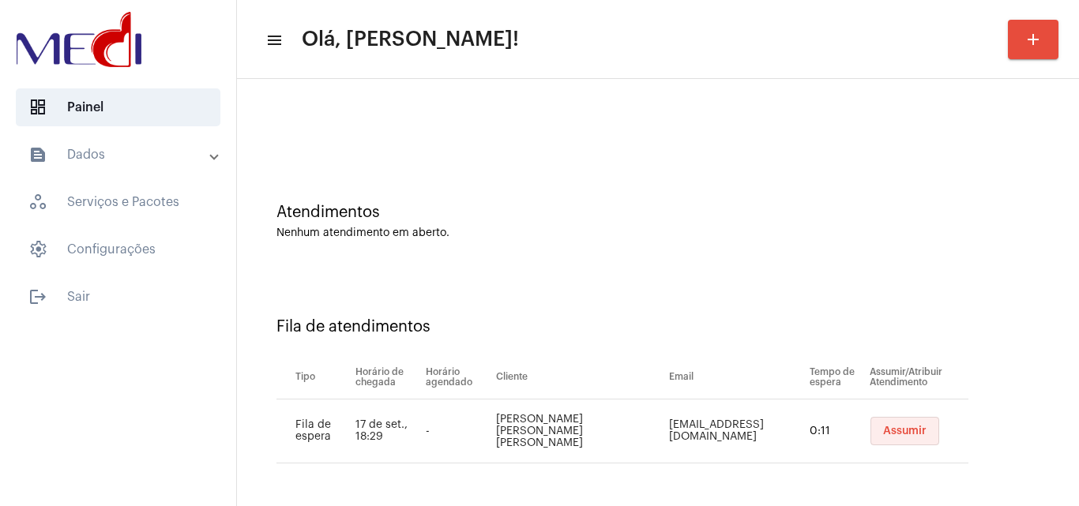
click at [871, 420] on button "Assumir" at bounding box center [905, 431] width 69 height 28
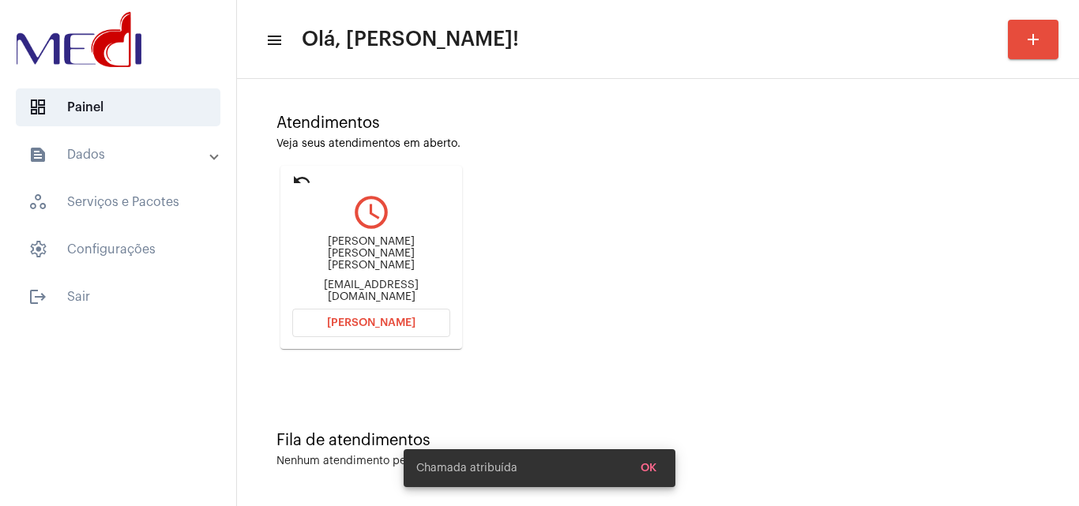
scroll to position [111, 0]
click at [382, 333] on button "[PERSON_NAME]" at bounding box center [371, 322] width 158 height 28
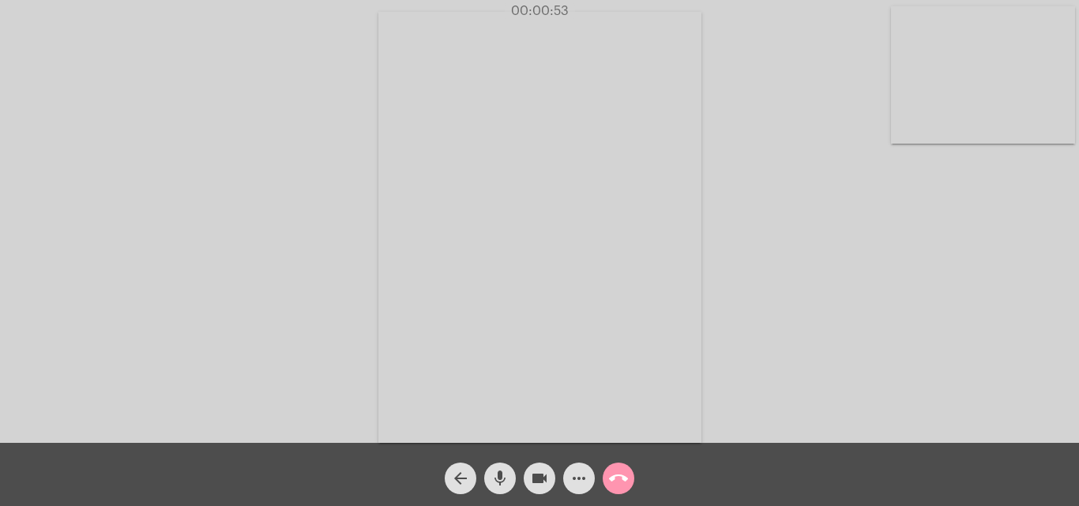
click at [607, 486] on button "call_end" at bounding box center [619, 479] width 32 height 32
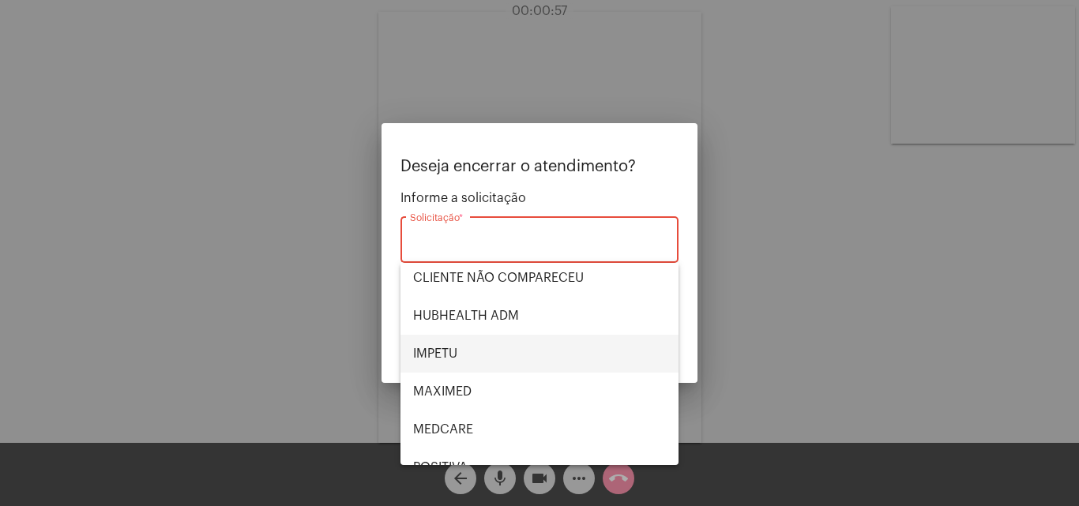
scroll to position [79, 0]
click at [473, 352] on span "IMPETU" at bounding box center [539, 355] width 253 height 38
type input "IMPETU"
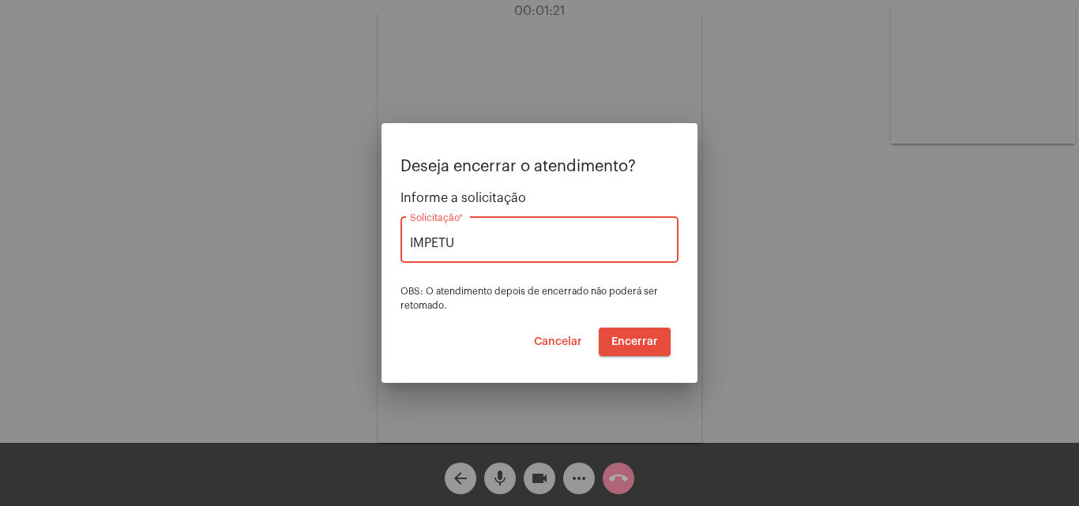
click at [620, 345] on span "Encerrar" at bounding box center [634, 342] width 47 height 11
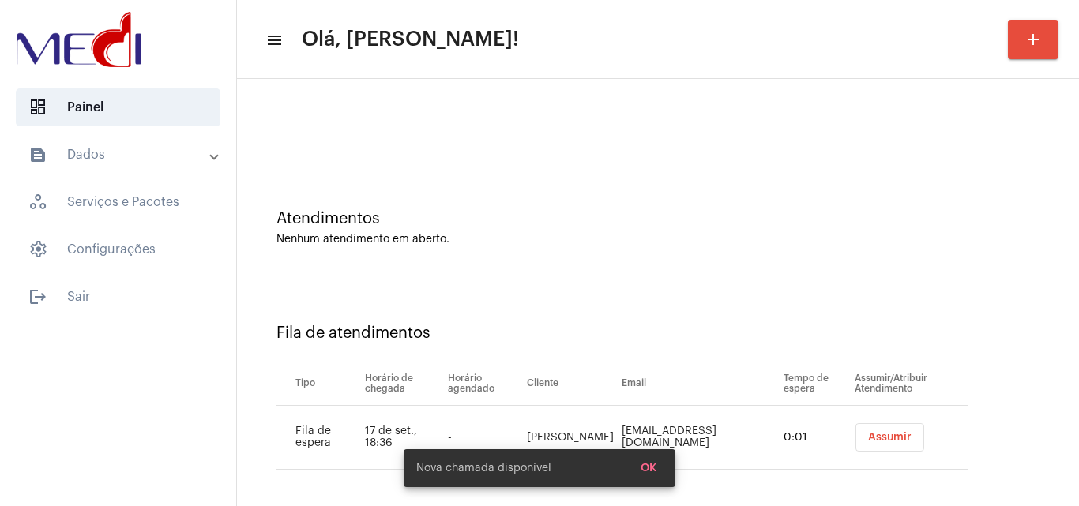
scroll to position [21, 0]
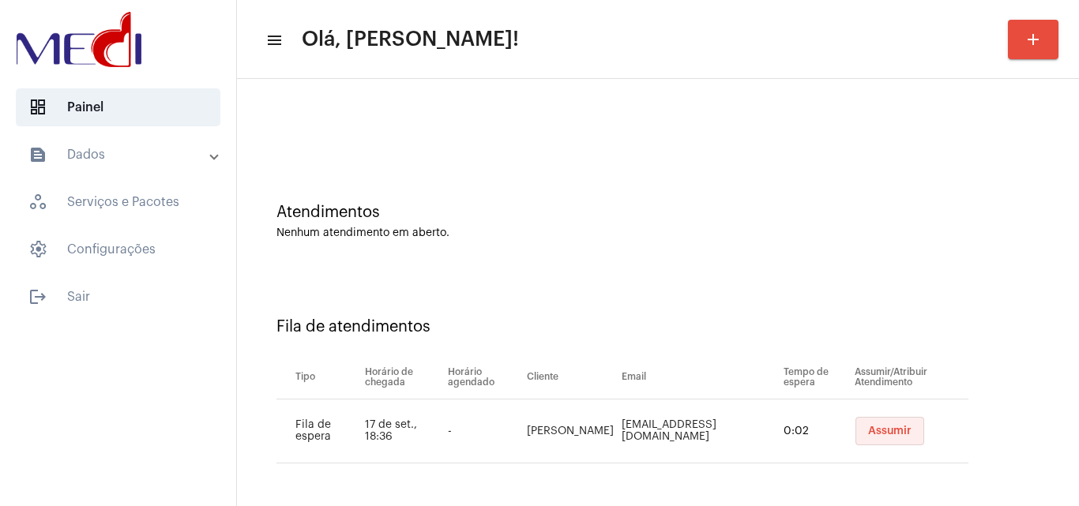
click at [868, 428] on span "Assumir" at bounding box center [889, 431] width 43 height 11
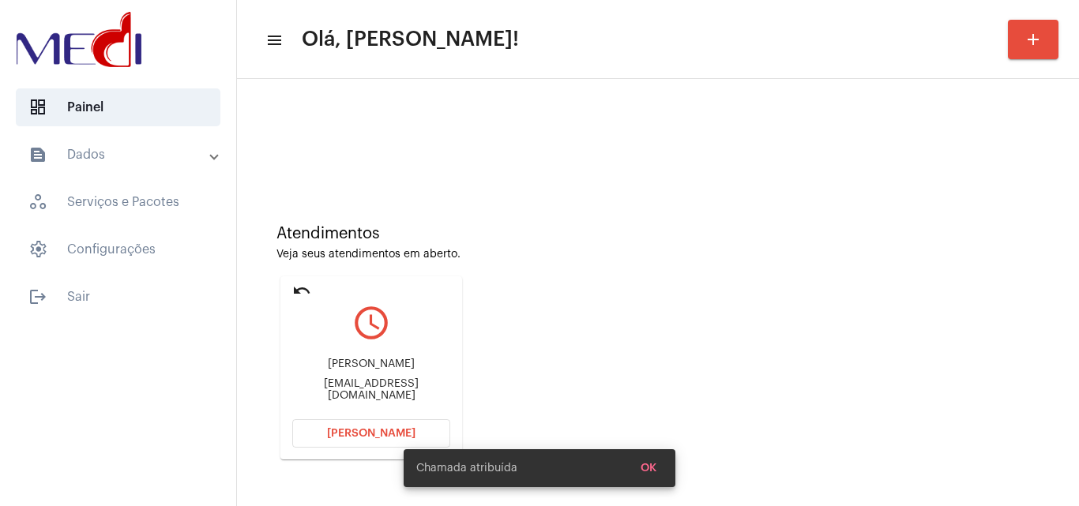
click at [408, 392] on div "[EMAIL_ADDRESS][DOMAIN_NAME]" at bounding box center [371, 390] width 158 height 24
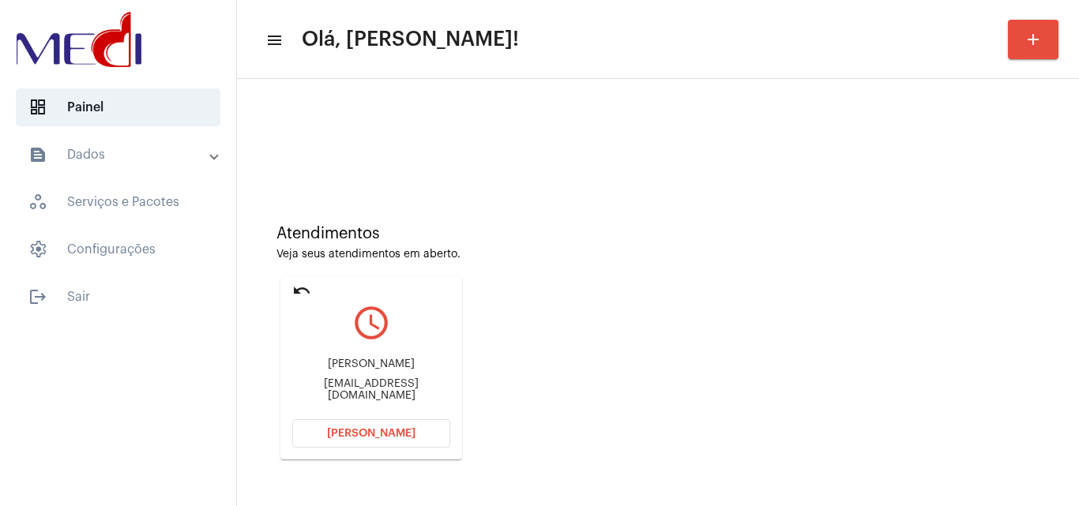
click at [408, 392] on div "[EMAIL_ADDRESS][DOMAIN_NAME]" at bounding box center [371, 390] width 158 height 24
click at [408, 392] on div "michelemontanheiro@hotmail.com" at bounding box center [371, 390] width 158 height 24
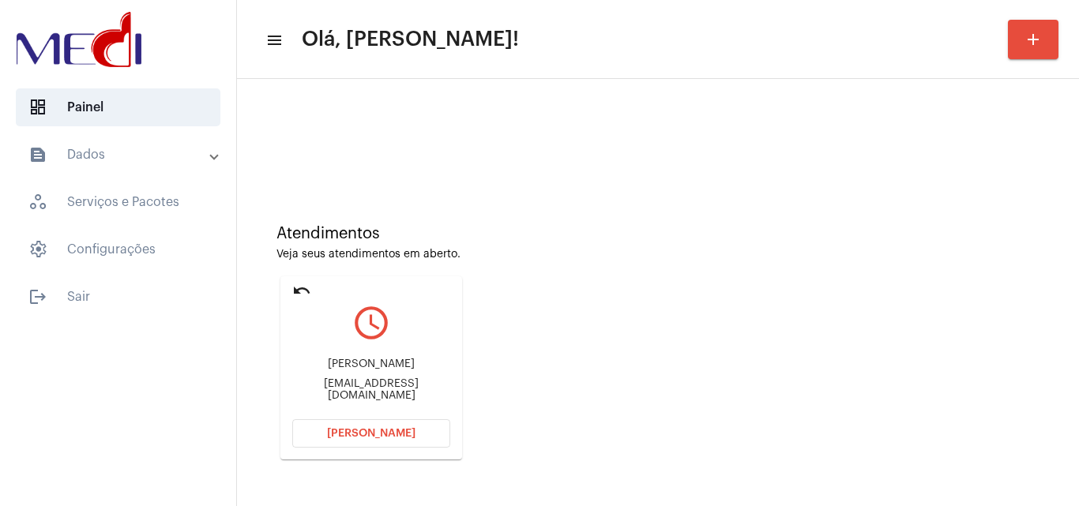
click at [383, 438] on span "[PERSON_NAME]" at bounding box center [371, 433] width 88 height 11
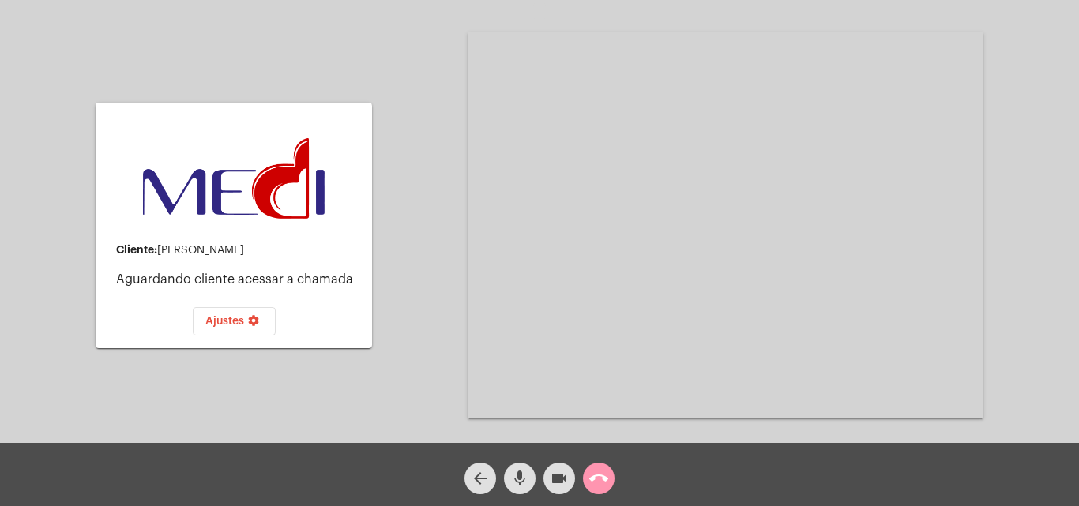
click at [596, 486] on mat-icon "call_end" at bounding box center [598, 478] width 19 height 19
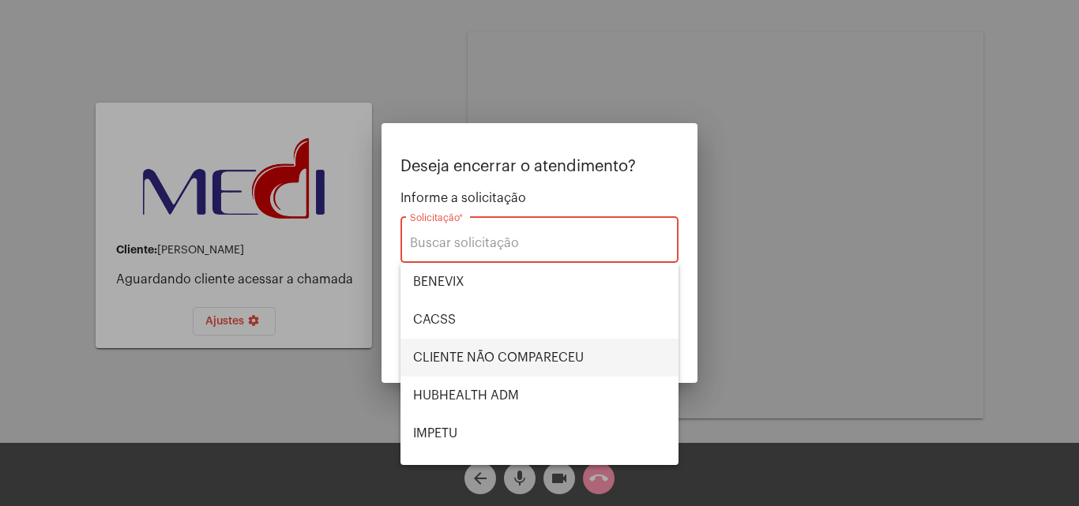
click at [517, 347] on span "CLIENTE NÃO COMPARECEU" at bounding box center [539, 358] width 253 height 38
type input "CLIENTE NÃO COMPARECEU"
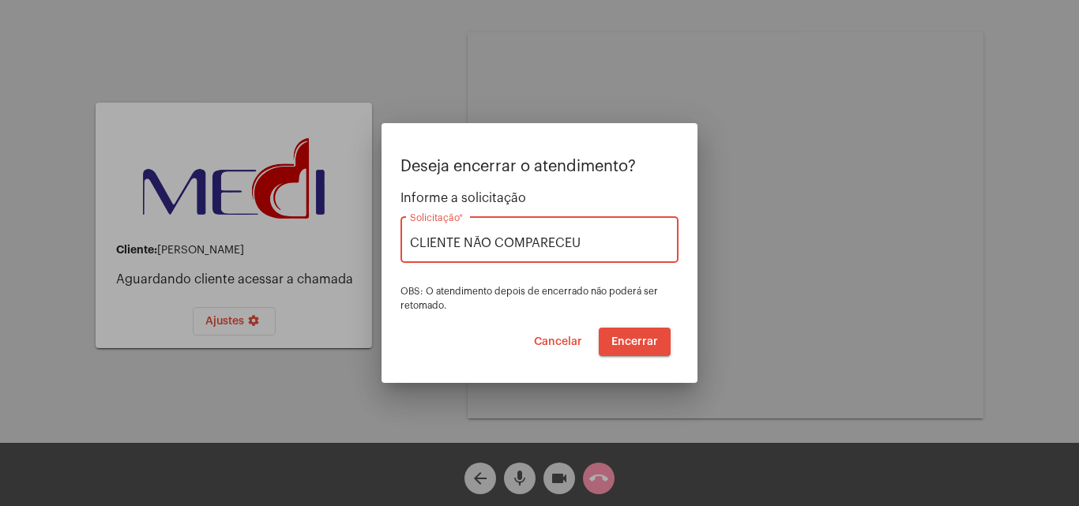
click at [633, 335] on button "Encerrar" at bounding box center [635, 342] width 72 height 28
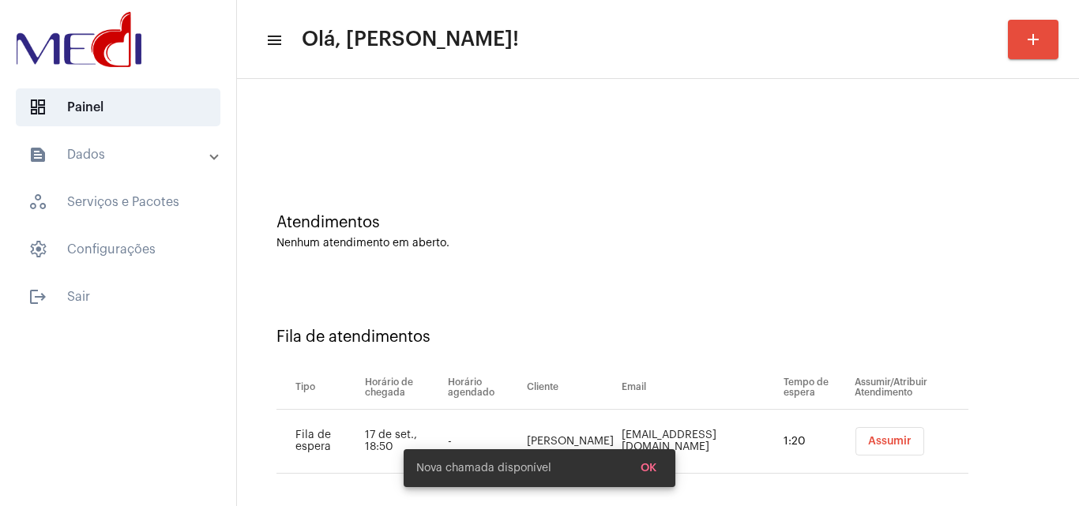
scroll to position [21, 0]
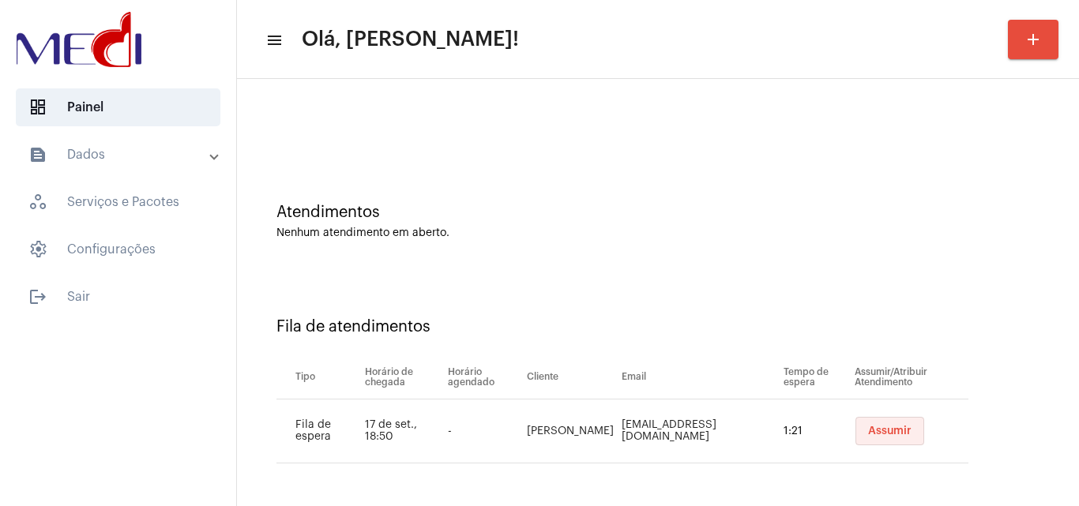
click at [877, 435] on span "Assumir" at bounding box center [889, 431] width 43 height 11
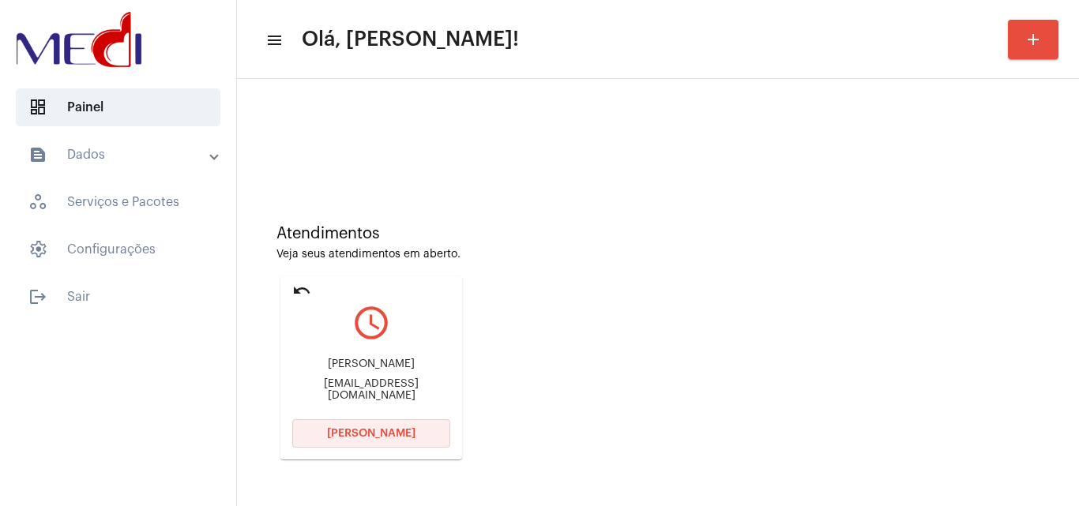
click at [335, 439] on button "[PERSON_NAME]" at bounding box center [371, 433] width 158 height 28
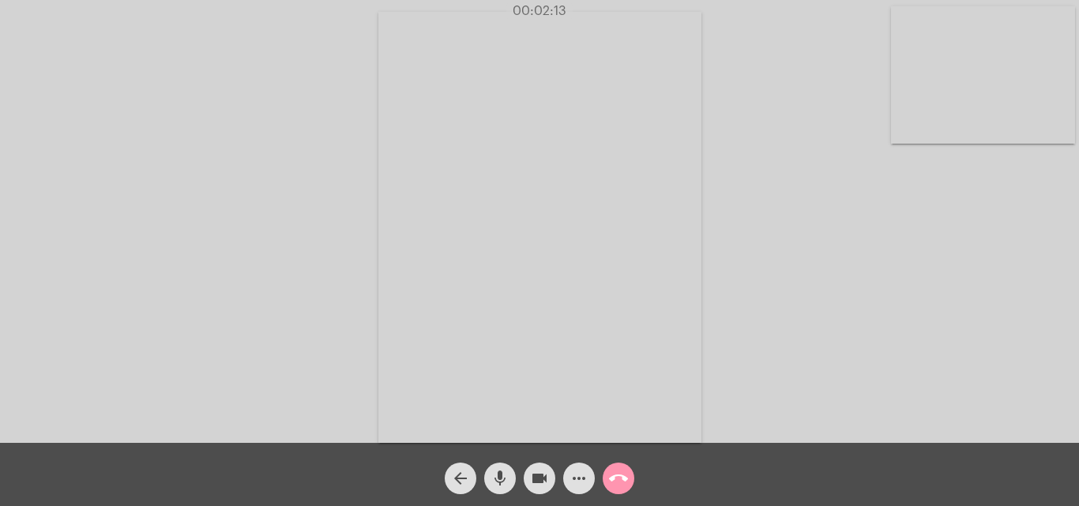
click at [620, 476] on mat-icon "call_end" at bounding box center [618, 478] width 19 height 19
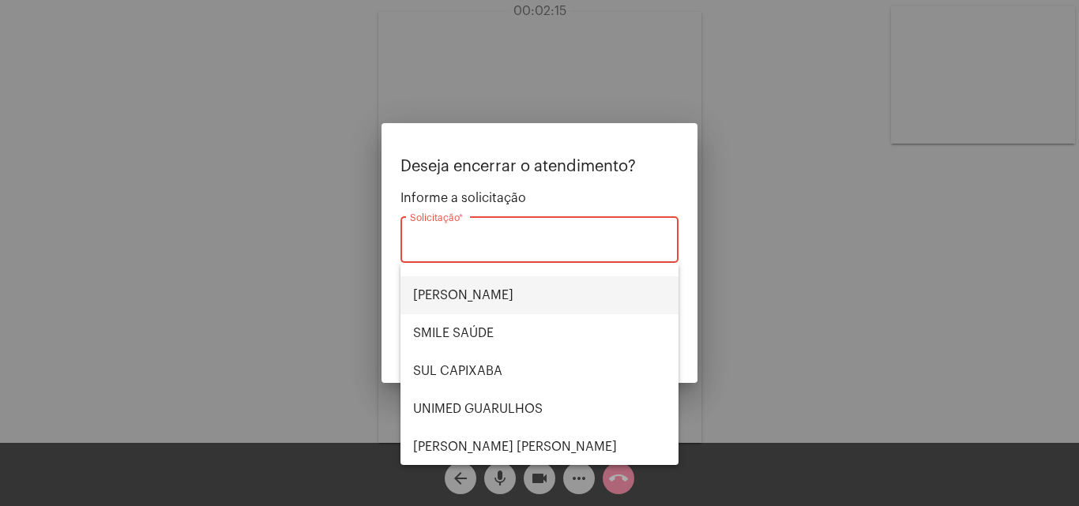
scroll to position [329, 0]
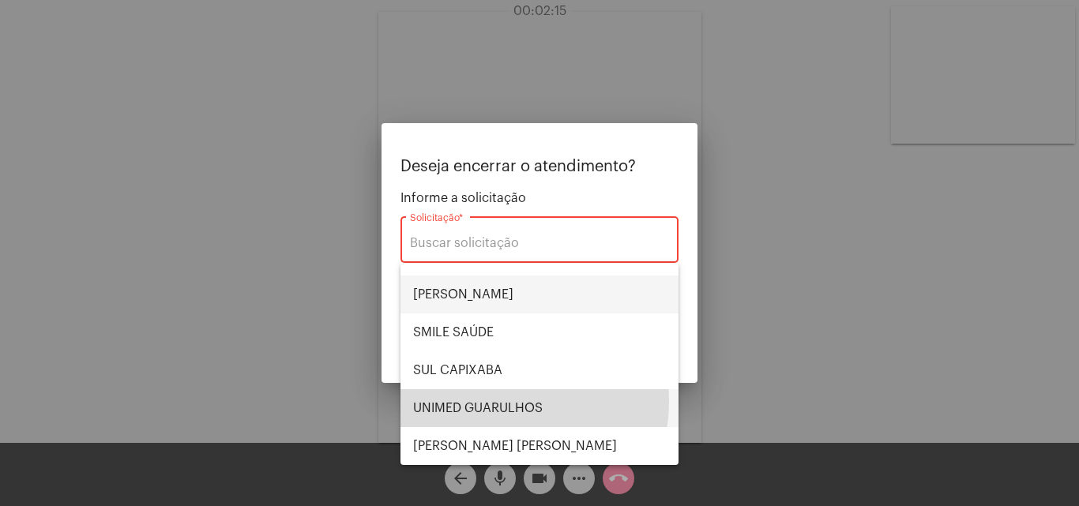
click at [499, 401] on span "UNIMED GUARULHOS" at bounding box center [539, 408] width 253 height 38
type input "UNIMED GUARULHOS"
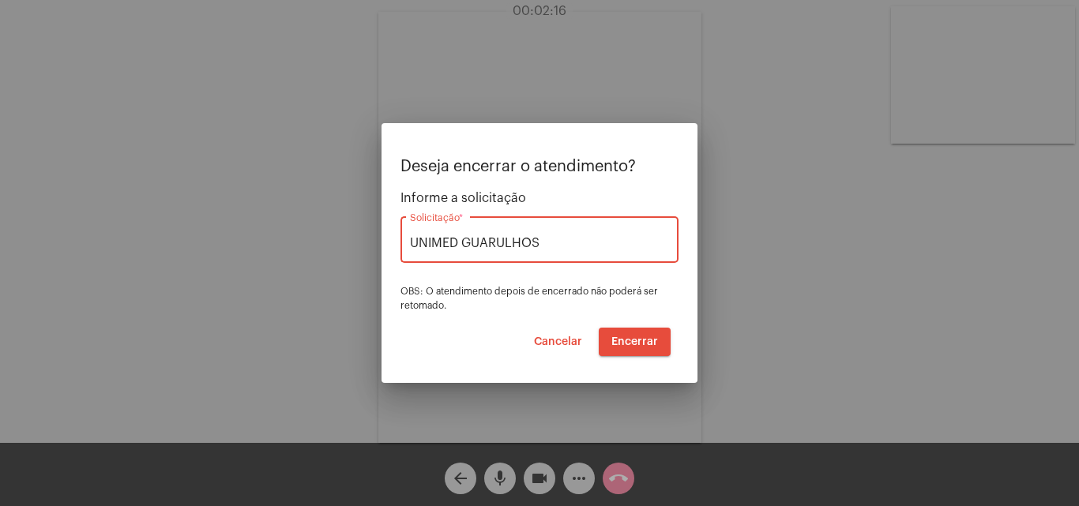
click at [637, 339] on span "Encerrar" at bounding box center [634, 342] width 47 height 11
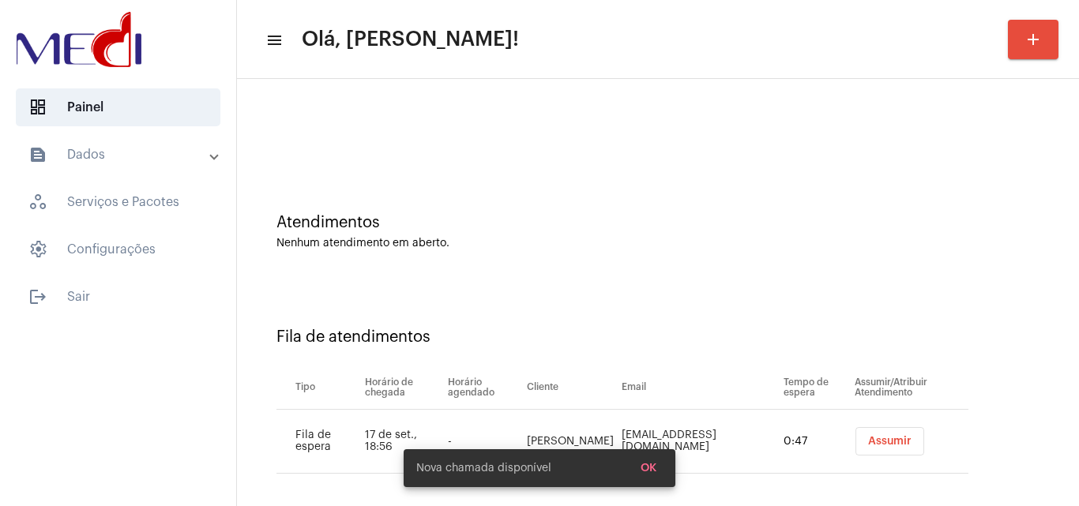
scroll to position [21, 0]
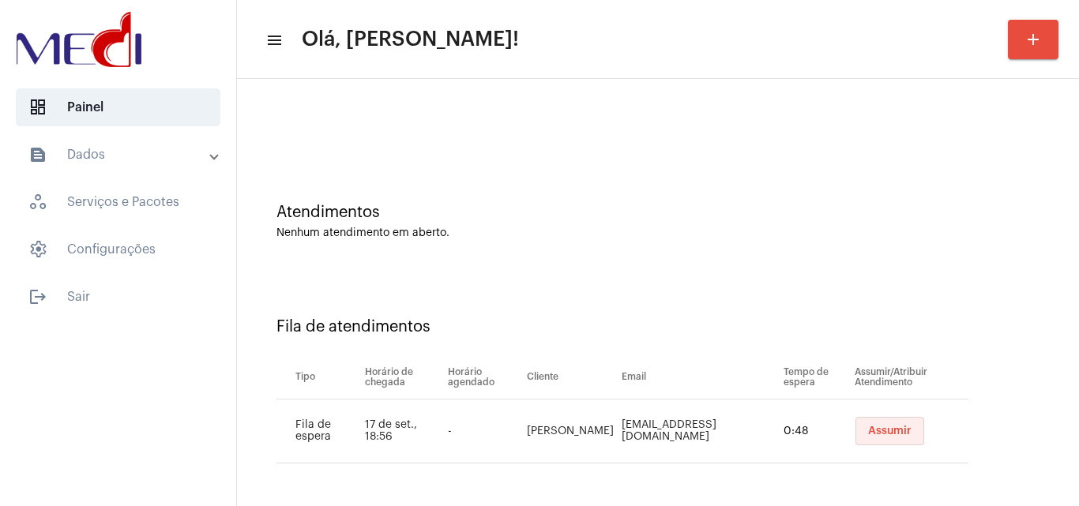
click at [890, 438] on button "Assumir" at bounding box center [890, 431] width 69 height 28
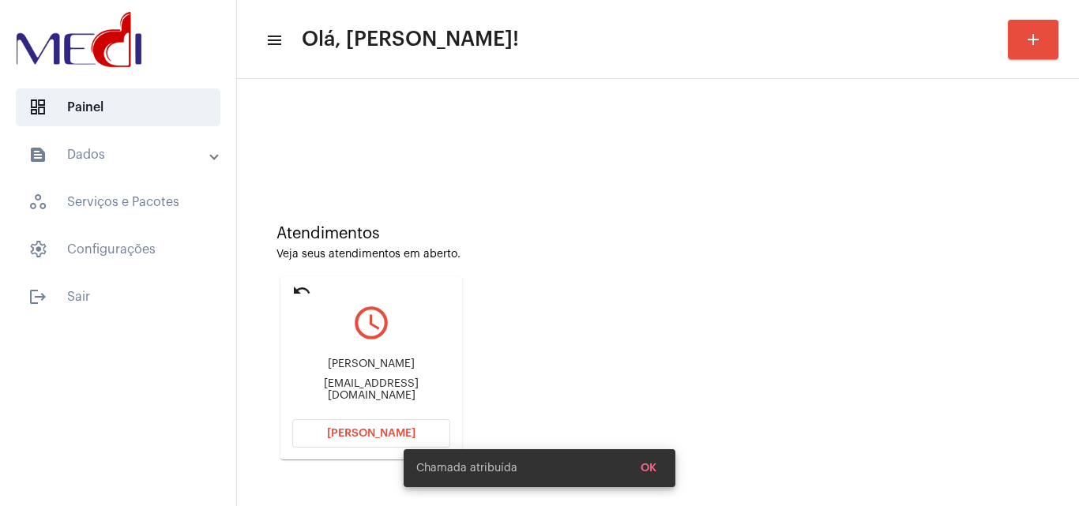
click at [397, 388] on div "Michelemontanheiro@hotmail.com" at bounding box center [371, 390] width 158 height 24
copy mat-card-content "Michelemontanheiro@hotmail.com Abrir Chamada"
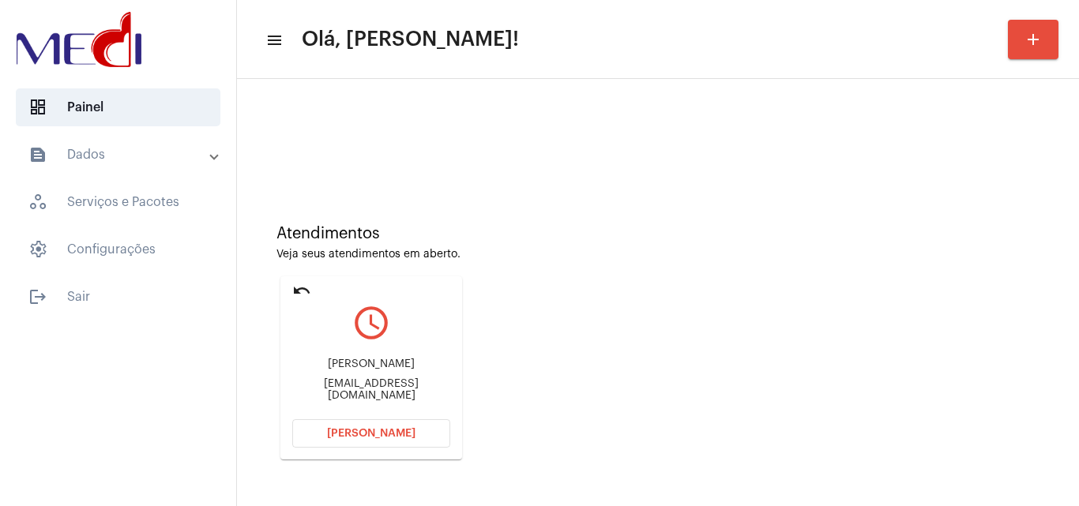
click at [396, 442] on button "Abrir Chamada" at bounding box center [371, 433] width 158 height 28
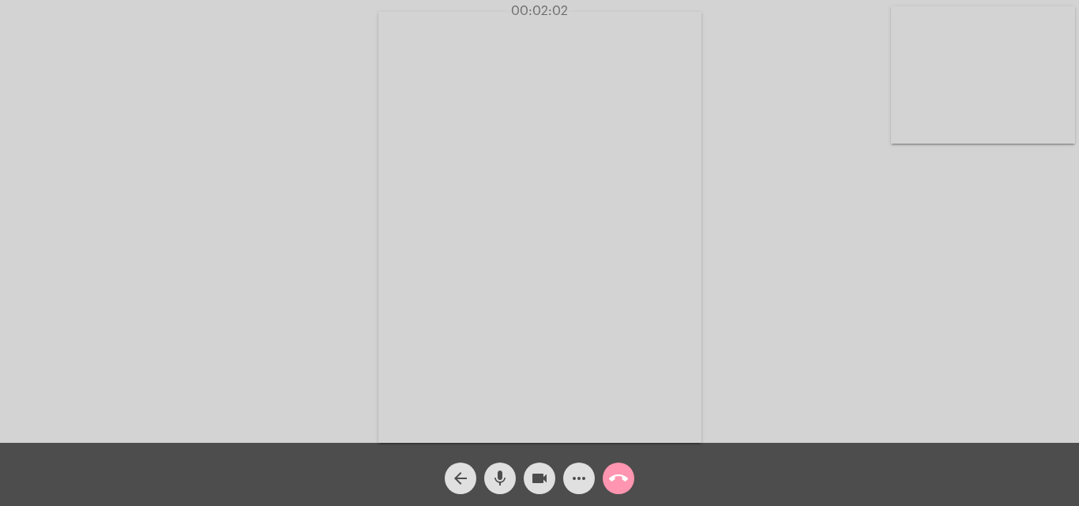
click at [621, 478] on mat-icon "call_end" at bounding box center [618, 478] width 19 height 19
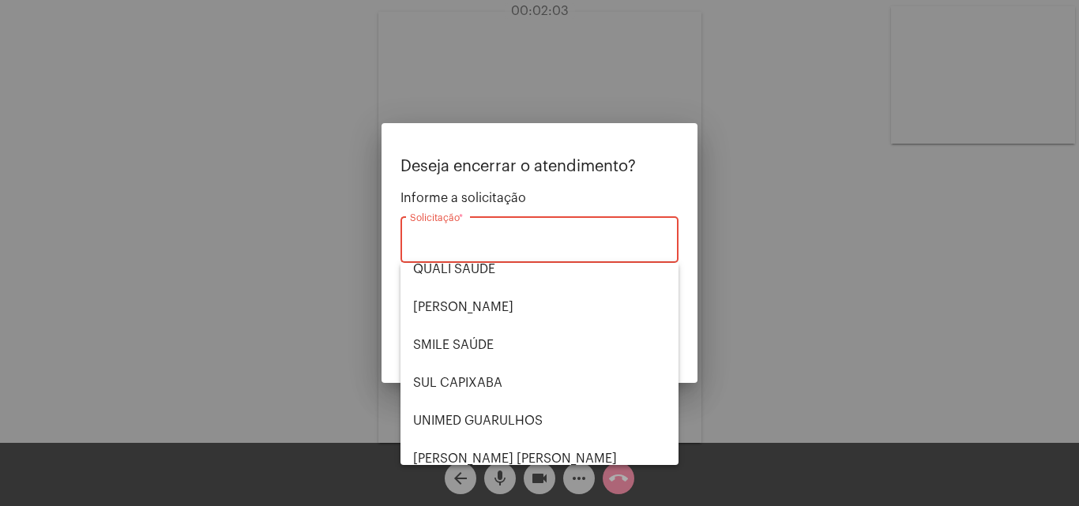
scroll to position [329, 0]
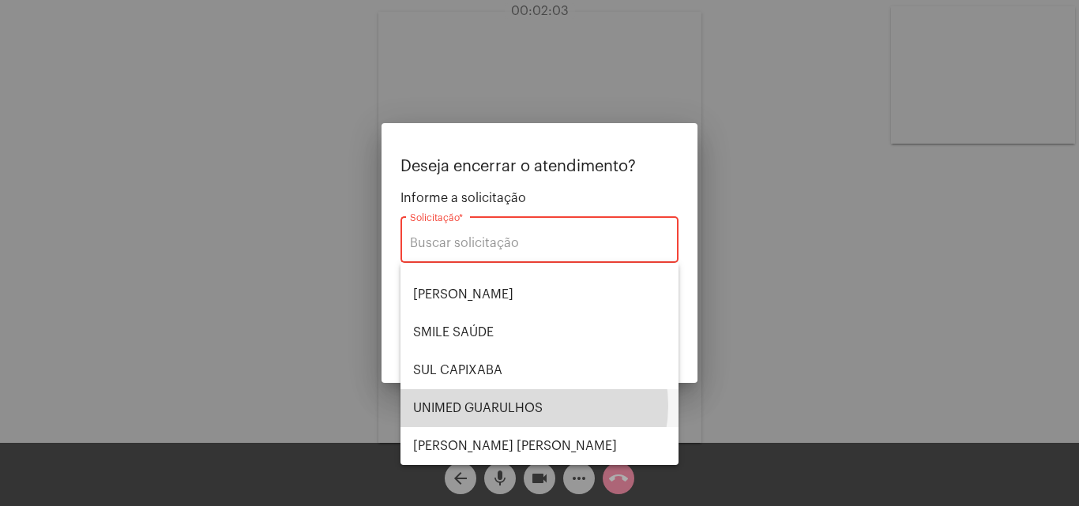
click at [528, 406] on span "UNIMED GUARULHOS" at bounding box center [539, 408] width 253 height 38
type input "UNIMED GUARULHOS"
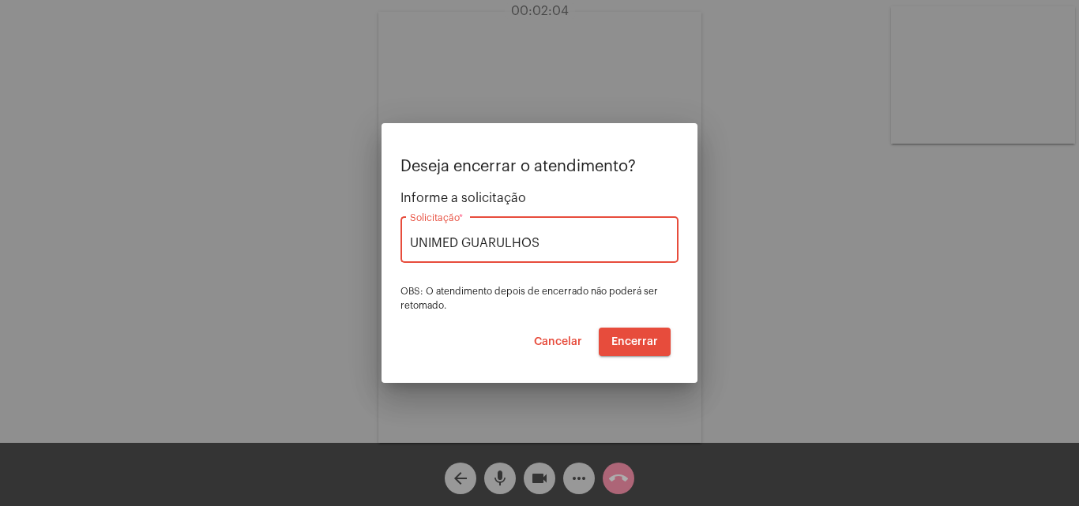
click at [656, 332] on button "Encerrar" at bounding box center [635, 342] width 72 height 28
